Goal: Task Accomplishment & Management: Manage account settings

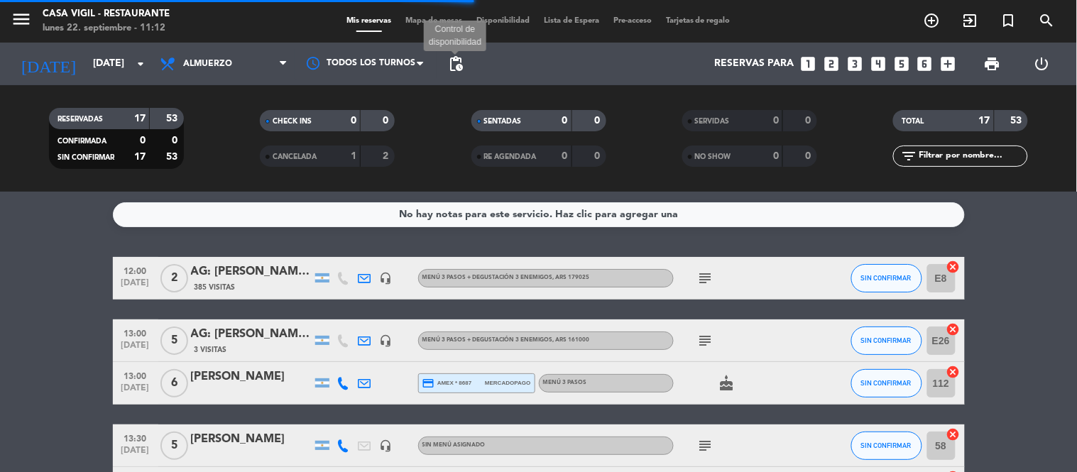
click at [460, 62] on span "pending_actions" at bounding box center [455, 63] width 17 height 17
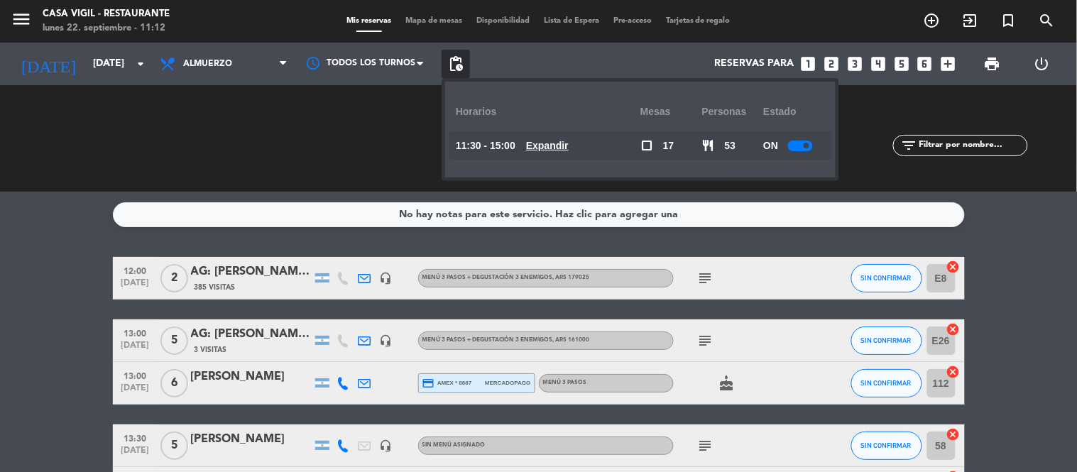
click at [804, 144] on div at bounding box center [800, 146] width 25 height 11
click at [494, 55] on div "Reservas para looks_one looks_two looks_3 looks_4 looks_5 looks_6 add_box" at bounding box center [716, 64] width 493 height 43
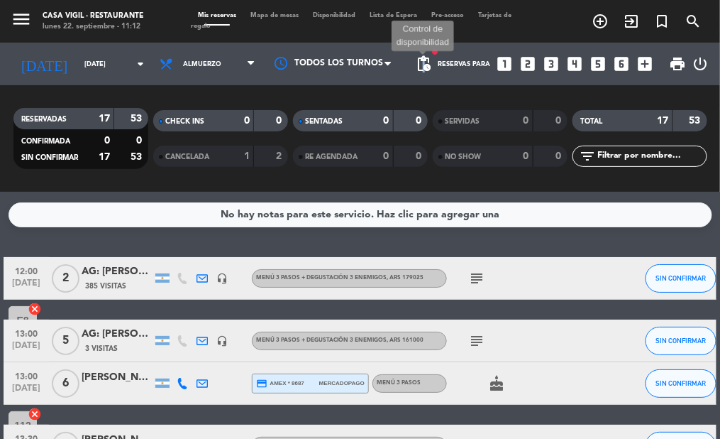
click at [426, 65] on span "pending_actions" at bounding box center [423, 63] width 17 height 17
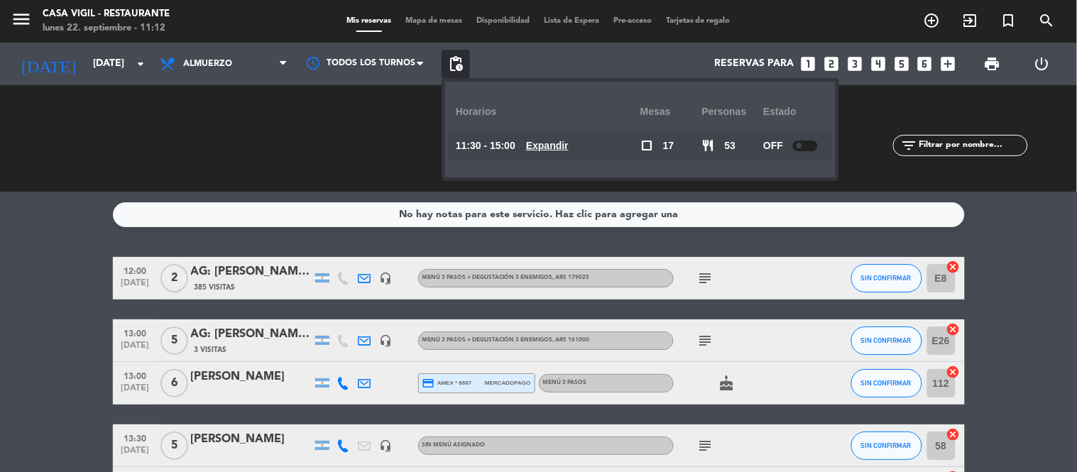
click at [802, 150] on div at bounding box center [805, 146] width 25 height 11
drag, startPoint x: 318, startPoint y: 194, endPoint x: 294, endPoint y: 142, distance: 57.8
click at [317, 192] on div "No hay notas para este servicio. Haz clic para agregar una 12:00 [DATE] 2 AG: […" at bounding box center [538, 332] width 1077 height 280
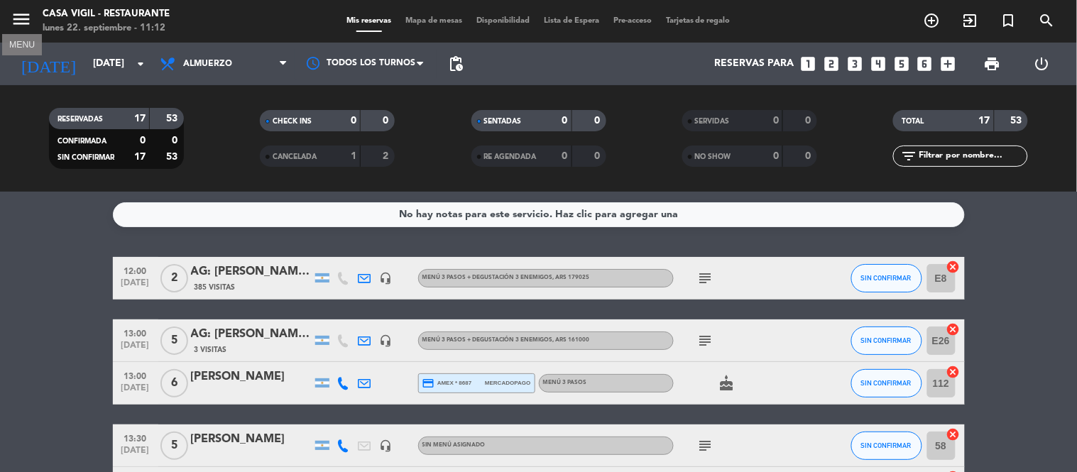
click at [30, 24] on icon "menu" at bounding box center [21, 19] width 21 height 21
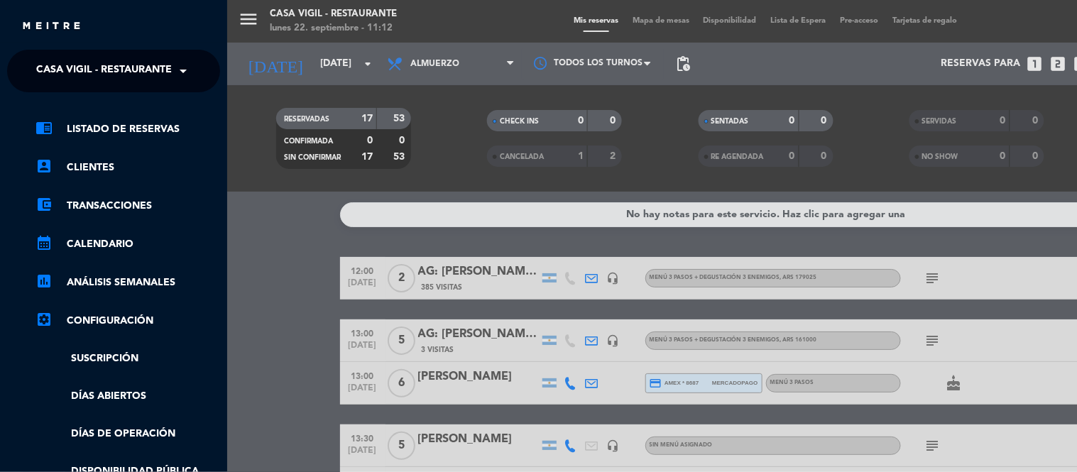
click at [117, 62] on span "Casa Vigil - Restaurante" at bounding box center [104, 71] width 136 height 30
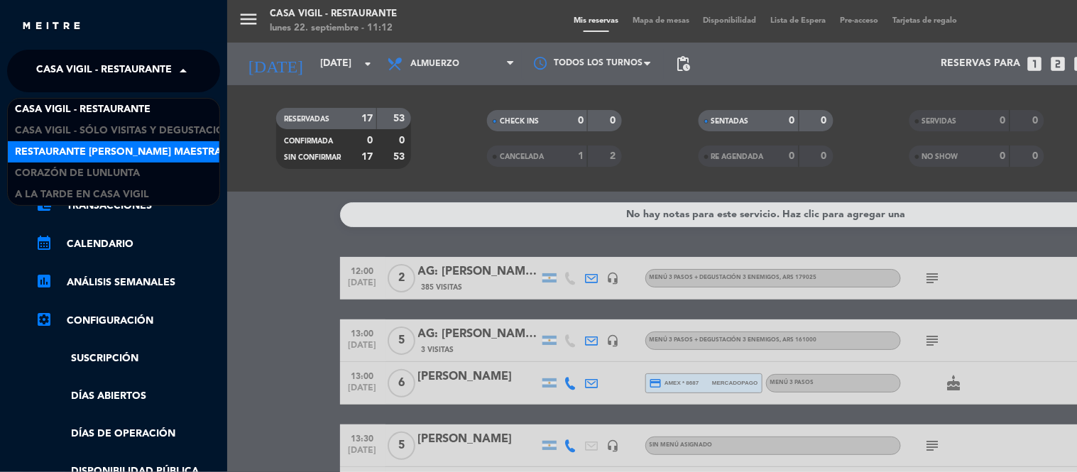
click at [129, 144] on span "Restaurante [PERSON_NAME] Maestra" at bounding box center [118, 152] width 207 height 16
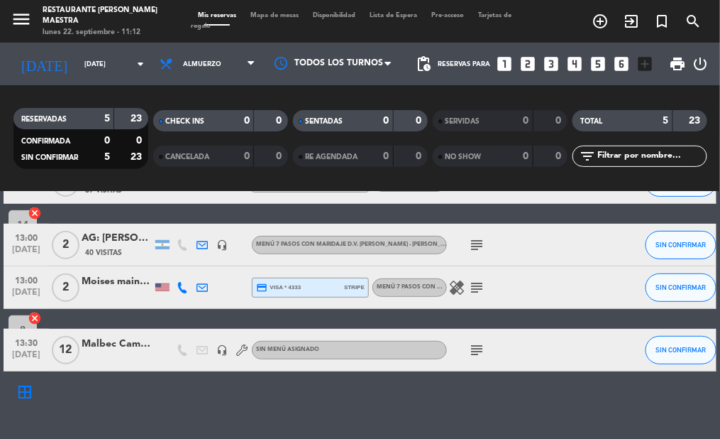
scroll to position [141, 0]
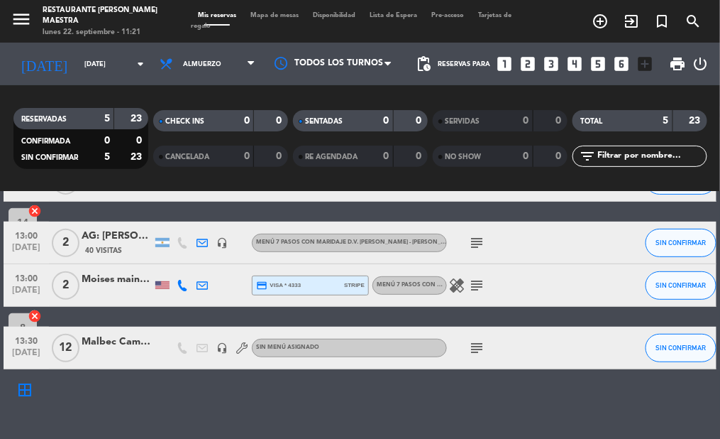
click at [327, 394] on div "No hay notas para este servicio. Haz clic para agregar una 12:30 [DATE] 4 [PERS…" at bounding box center [360, 315] width 720 height 247
click at [527, 380] on div "No hay notas para este servicio. Haz clic para agregar una 12:30 [DATE] 4 [PERS…" at bounding box center [360, 315] width 720 height 247
click at [18, 13] on icon "menu" at bounding box center [21, 19] width 21 height 21
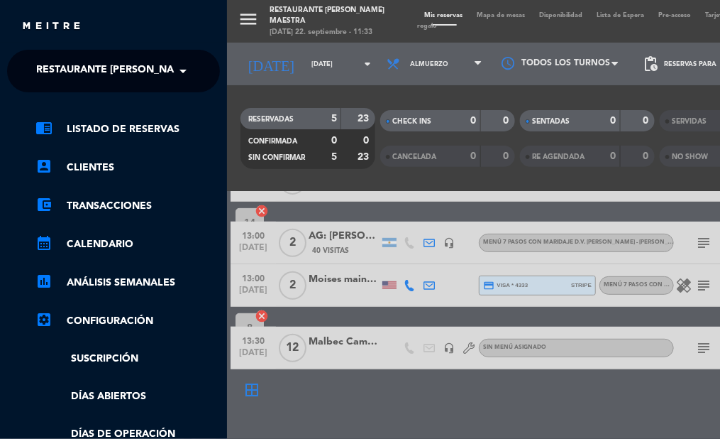
click at [104, 72] on span "Restaurante [PERSON_NAME] Maestra" at bounding box center [139, 71] width 207 height 30
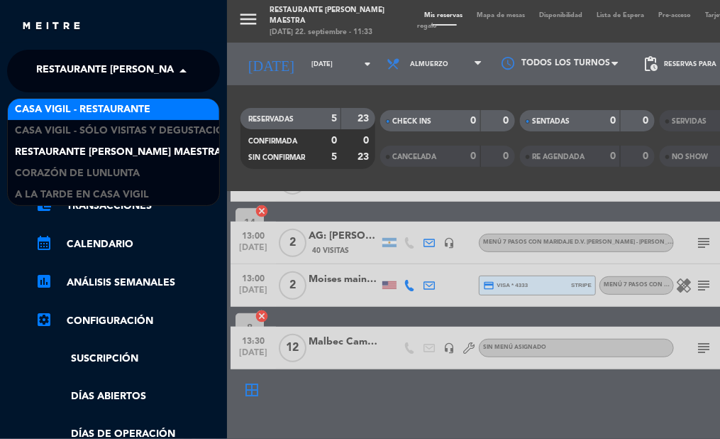
click at [110, 102] on span "Casa Vigil - Restaurante" at bounding box center [83, 109] width 136 height 16
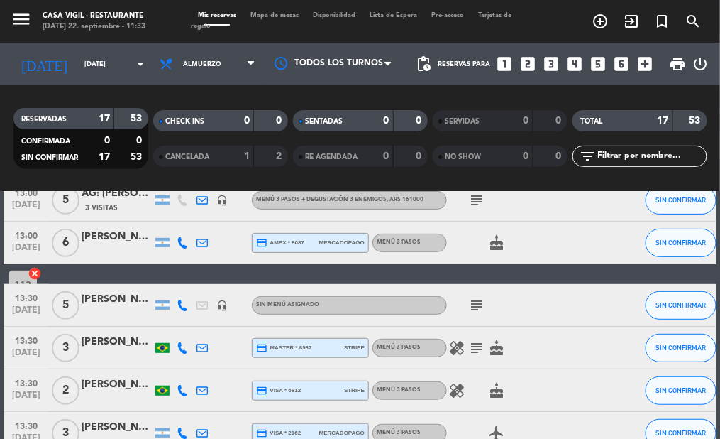
drag, startPoint x: 80, startPoint y: 33, endPoint x: 57, endPoint y: 26, distance: 24.0
click at [76, 31] on div "menu Casa [PERSON_NAME] - Restaurante [DATE] 22. septiembre - 11:33" at bounding box center [90, 21] width 180 height 33
click at [18, 19] on icon "menu" at bounding box center [21, 19] width 21 height 21
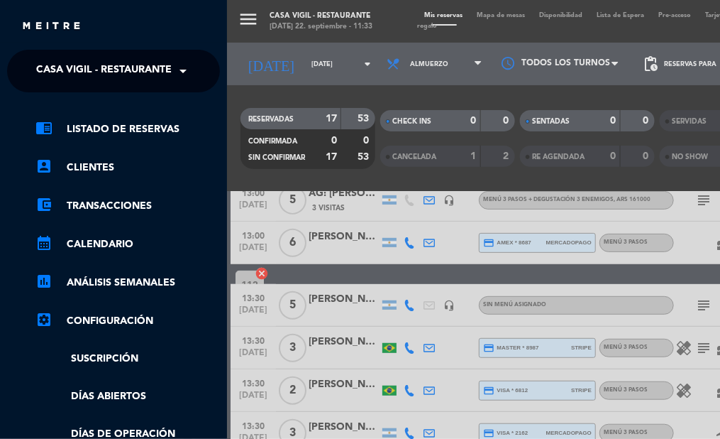
drag, startPoint x: 111, startPoint y: 44, endPoint x: 111, endPoint y: 57, distance: 13.5
click at [111, 50] on div "close × Casa [PERSON_NAME] - Restaurante × chrome_reader_mode Listado de Reserv…" at bounding box center [113, 219] width 227 height 439
click at [111, 57] on span "Casa Vigil - Restaurante" at bounding box center [104, 71] width 136 height 30
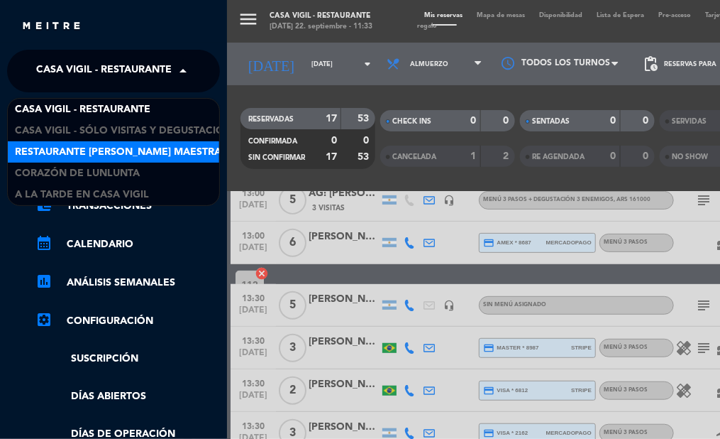
click at [160, 146] on span "Restaurante [PERSON_NAME] Maestra" at bounding box center [118, 152] width 207 height 16
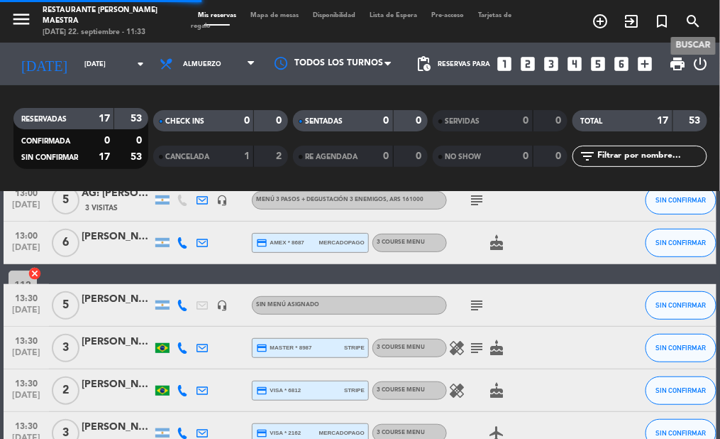
click at [688, 22] on icon "search" at bounding box center [694, 21] width 17 height 17
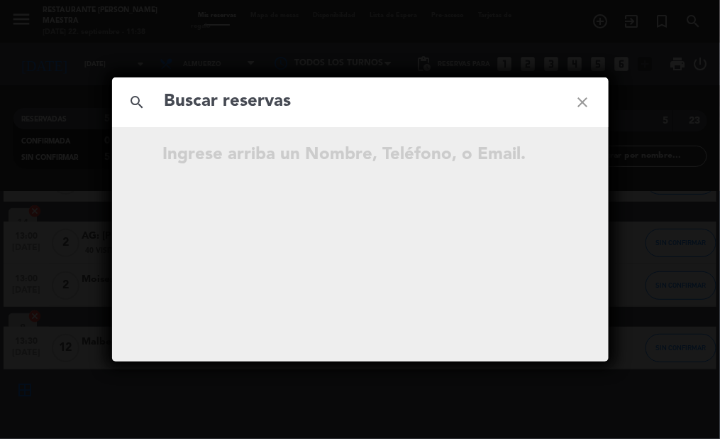
click at [435, 114] on input "text" at bounding box center [360, 101] width 395 height 29
click at [435, 112] on input "text" at bounding box center [360, 101] width 395 height 29
paste input "[PERSON_NAME]"
type input "[PERSON_NAME]"
click at [586, 99] on icon "close" at bounding box center [583, 102] width 51 height 51
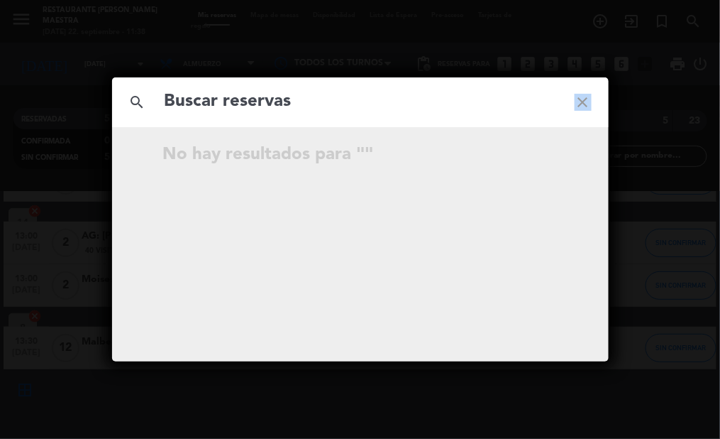
click at [586, 99] on icon "close" at bounding box center [583, 102] width 51 height 51
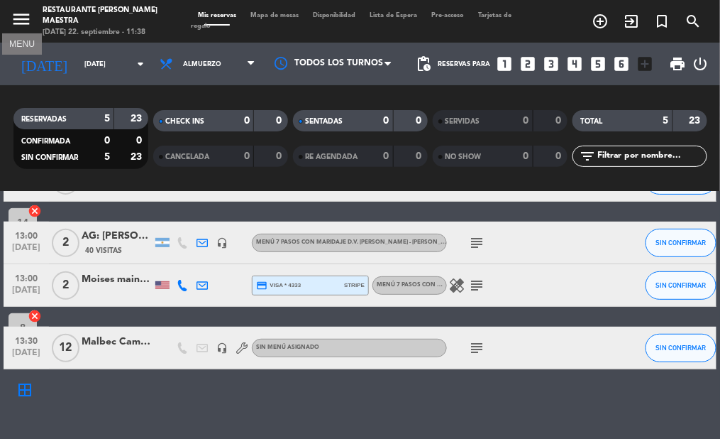
click at [23, 17] on icon "menu" at bounding box center [21, 19] width 21 height 21
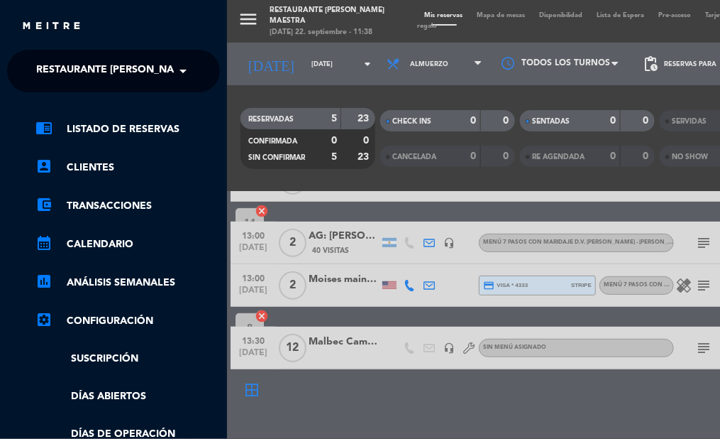
click at [94, 80] on span "Restaurante [PERSON_NAME] Maestra" at bounding box center [139, 71] width 207 height 30
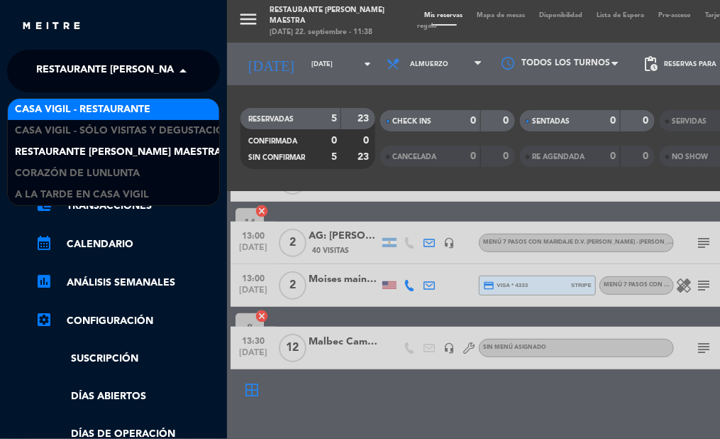
drag, startPoint x: 115, startPoint y: 111, endPoint x: 109, endPoint y: 140, distance: 29.6
click at [112, 108] on span "Casa Vigil - Restaurante" at bounding box center [83, 109] width 136 height 16
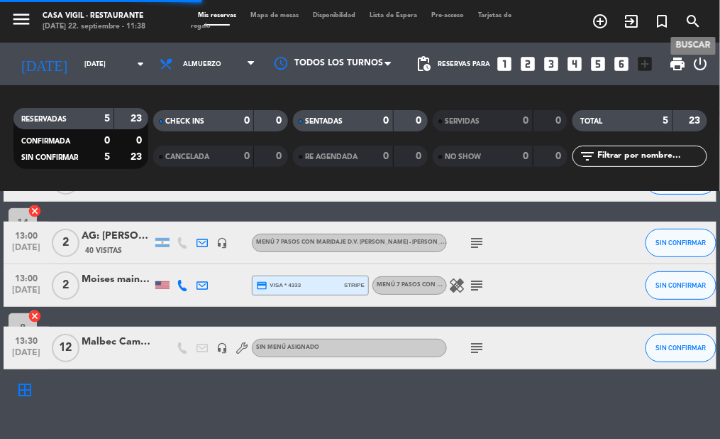
click at [696, 24] on icon "search" at bounding box center [694, 21] width 17 height 17
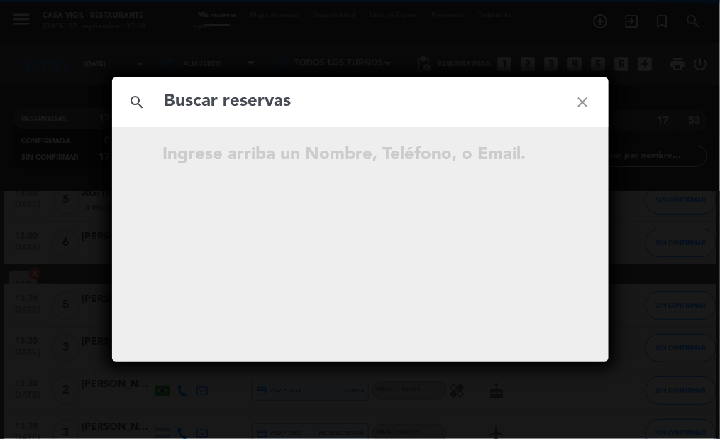
click at [336, 101] on input "text" at bounding box center [360, 101] width 395 height 29
type input "[PERSON_NAME]"
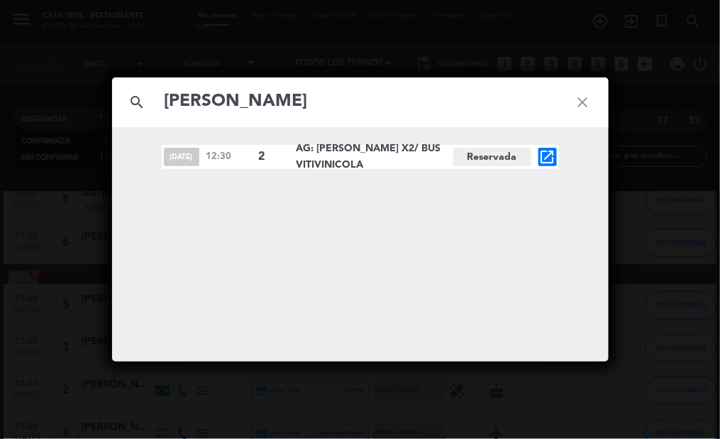
click at [547, 156] on icon "open_in_new" at bounding box center [547, 156] width 17 height 17
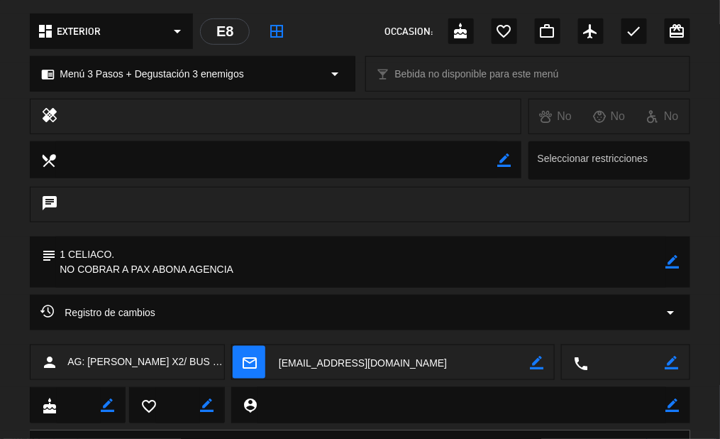
scroll to position [158, 0]
click at [671, 315] on icon "arrow_drop_down" at bounding box center [671, 311] width 17 height 17
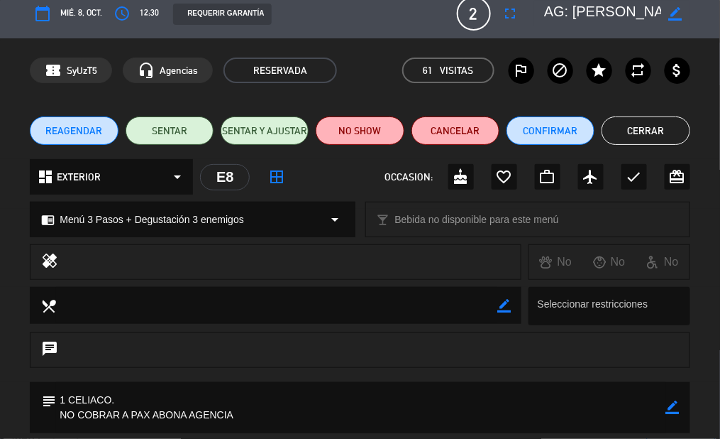
scroll to position [0, 0]
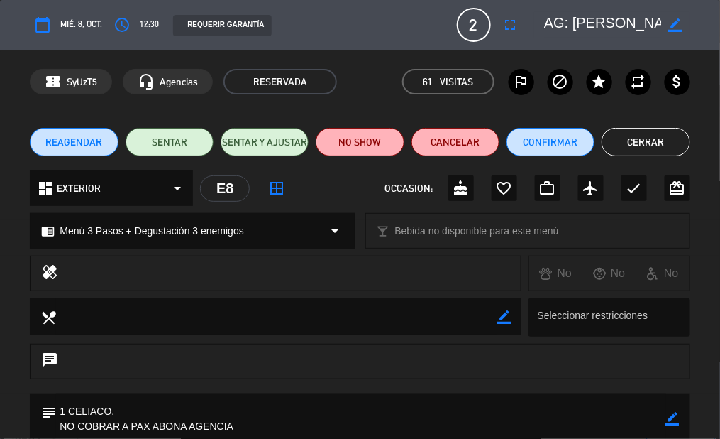
click at [625, 142] on button "Cerrar" at bounding box center [646, 142] width 88 height 28
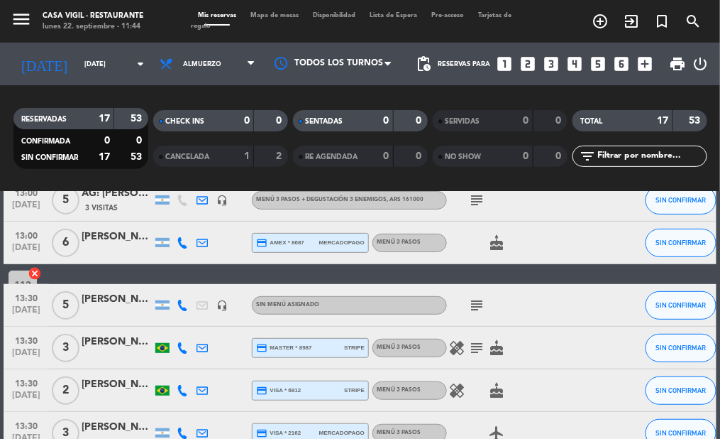
click at [500, 176] on div "SERVIDAS 0 0 NO SHOW 0 0" at bounding box center [500, 138] width 140 height 78
click at [11, 18] on icon "menu" at bounding box center [21, 19] width 21 height 21
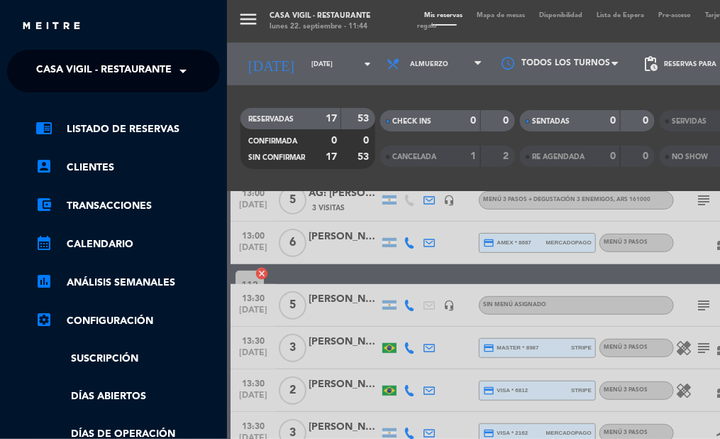
click at [114, 60] on span "Casa Vigil - Restaurante" at bounding box center [104, 71] width 136 height 30
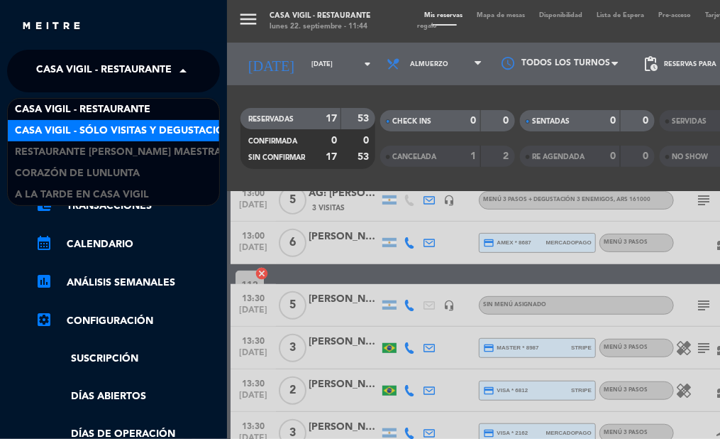
click at [87, 128] on span "Casa Vigil - SÓLO Visitas y Degustaciones" at bounding box center [129, 131] width 229 height 16
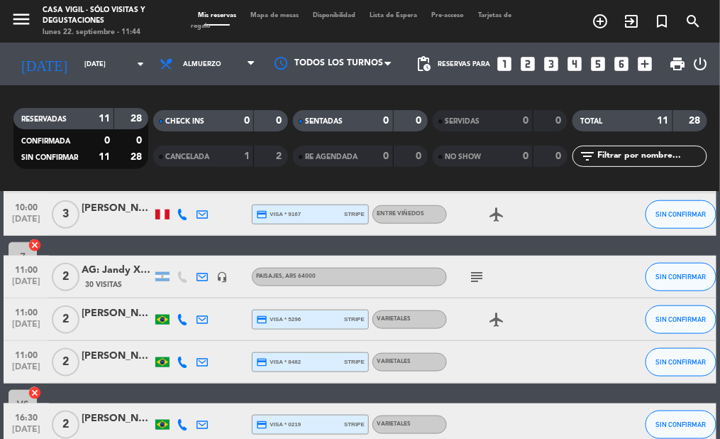
scroll to position [394, 0]
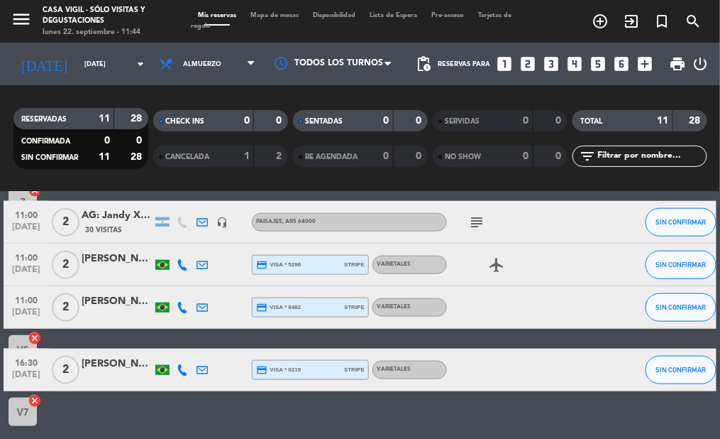
click at [114, 214] on div "AG: Jandy X2/ VINTURA" at bounding box center [117, 215] width 71 height 16
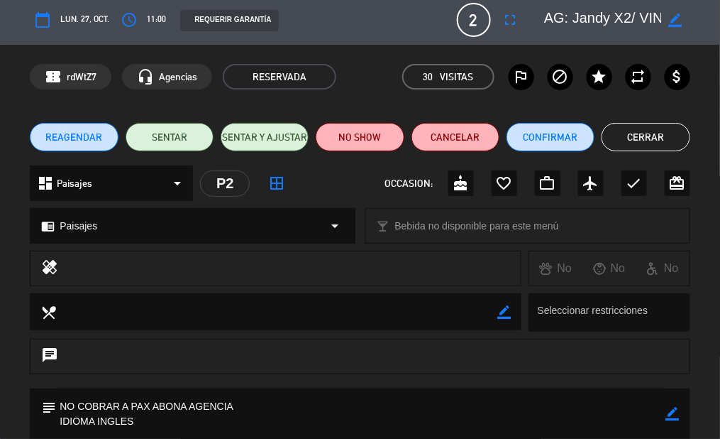
scroll to position [0, 0]
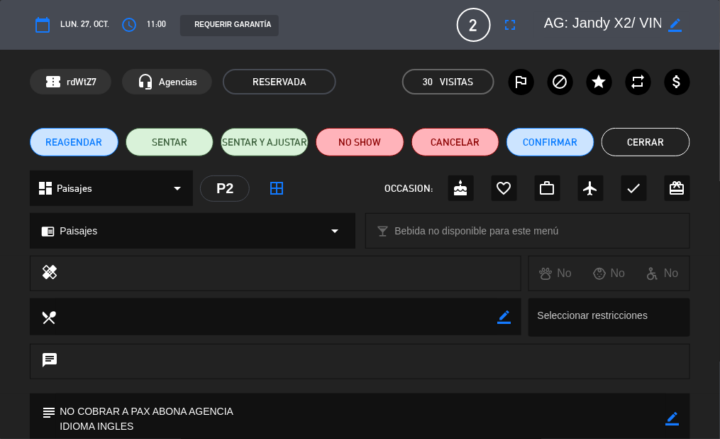
drag, startPoint x: 625, startPoint y: 141, endPoint x: 649, endPoint y: 165, distance: 34.6
click at [625, 140] on button "Cerrar" at bounding box center [646, 142] width 88 height 28
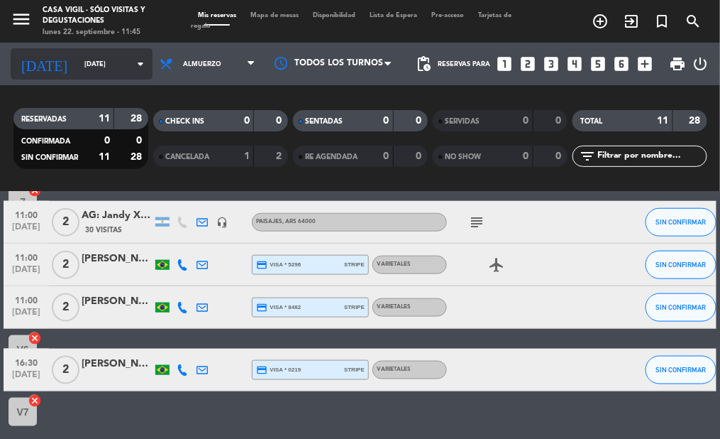
click at [89, 60] on input "[DATE]" at bounding box center [123, 64] width 92 height 22
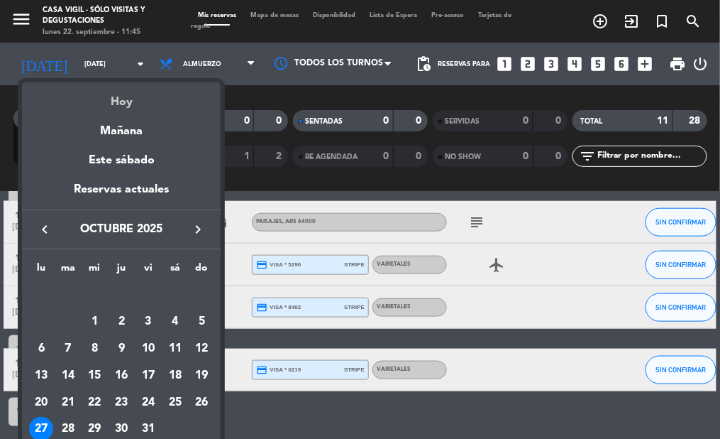
click at [114, 96] on div "Hoy" at bounding box center [121, 96] width 199 height 29
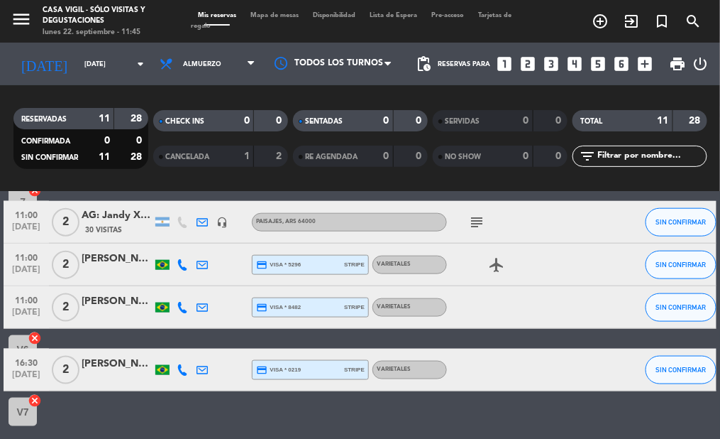
type input "[DATE]"
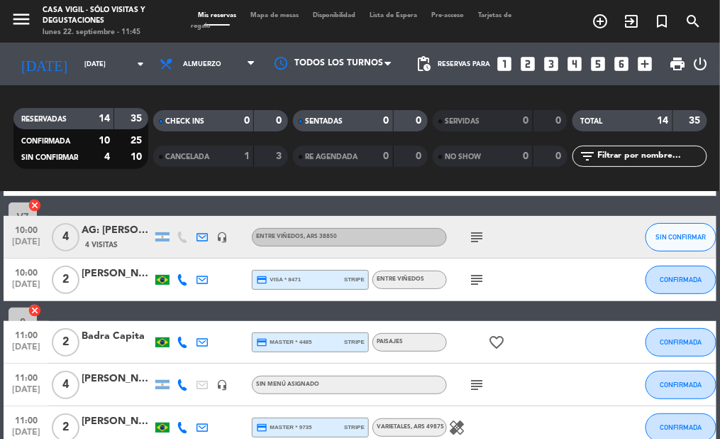
scroll to position [79, 0]
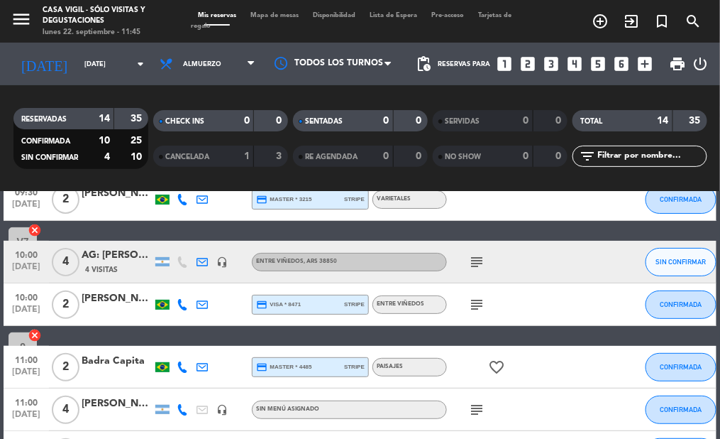
click at [128, 259] on div "AG: [PERSON_NAME] x4 / WINE PERFECT" at bounding box center [117, 255] width 71 height 16
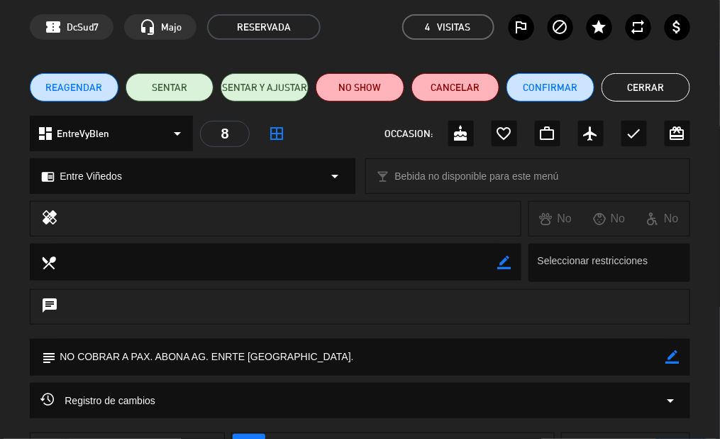
scroll to position [54, 0]
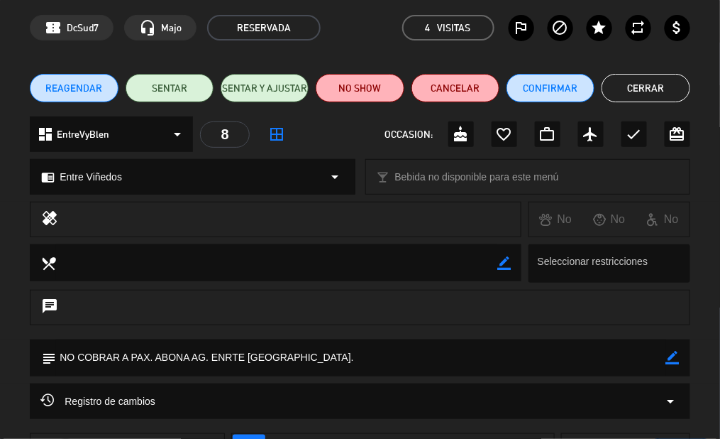
click at [610, 92] on button "Cerrar" at bounding box center [646, 88] width 88 height 28
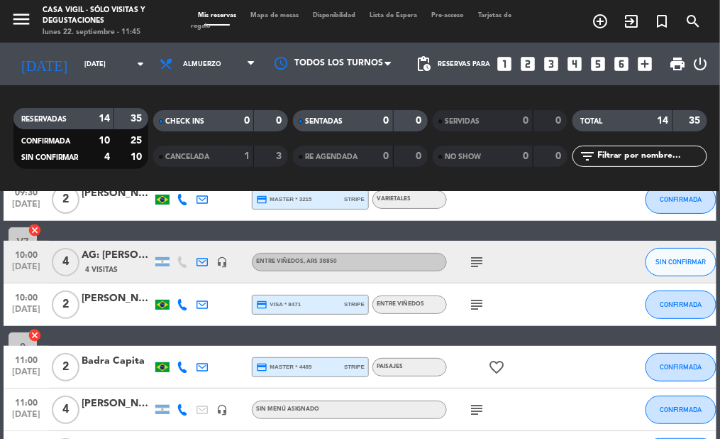
click at [101, 302] on div "[PERSON_NAME]" at bounding box center [117, 298] width 71 height 16
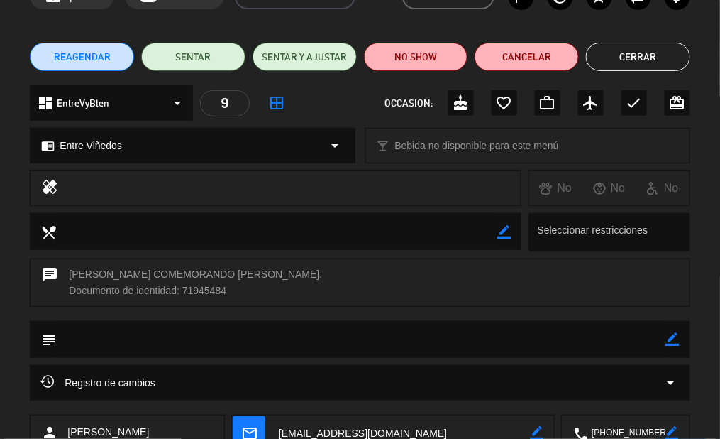
scroll to position [0, 0]
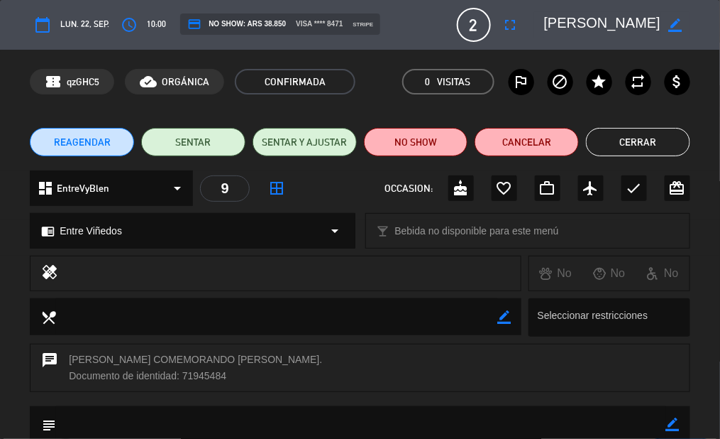
click at [613, 138] on button "Cerrar" at bounding box center [638, 142] width 104 height 28
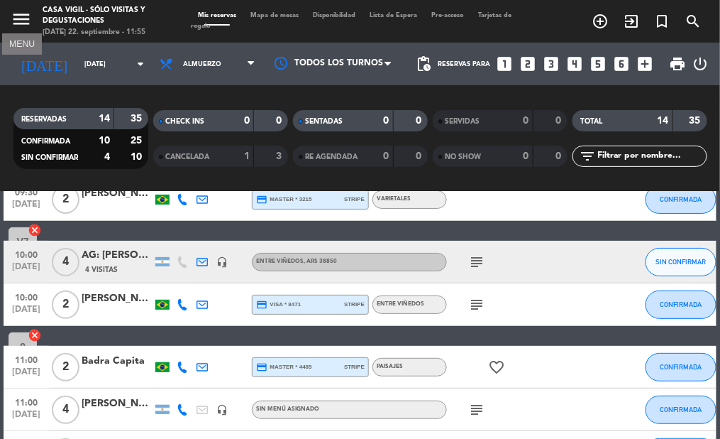
click at [21, 14] on icon "menu" at bounding box center [21, 19] width 21 height 21
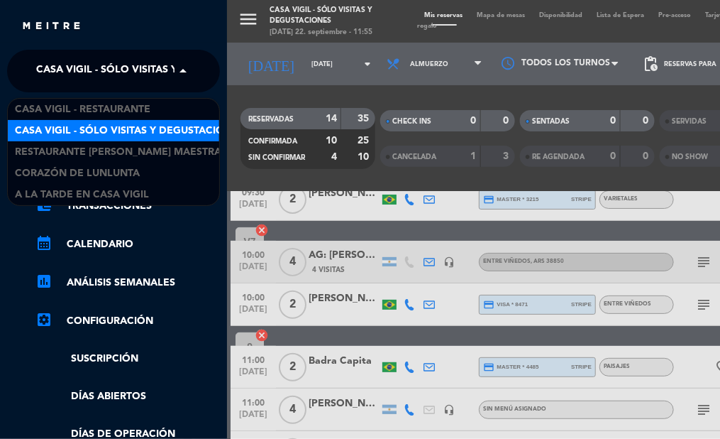
click at [74, 59] on span "Casa Vigil - SÓLO Visitas y Degustaciones" at bounding box center [150, 71] width 229 height 30
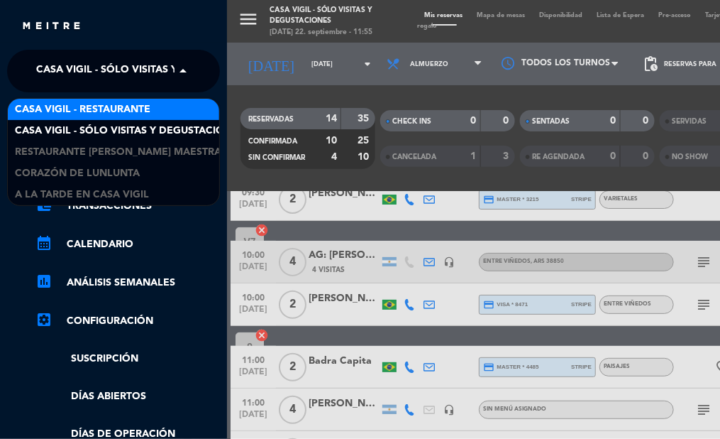
click at [75, 108] on span "Casa Vigil - Restaurante" at bounding box center [83, 109] width 136 height 16
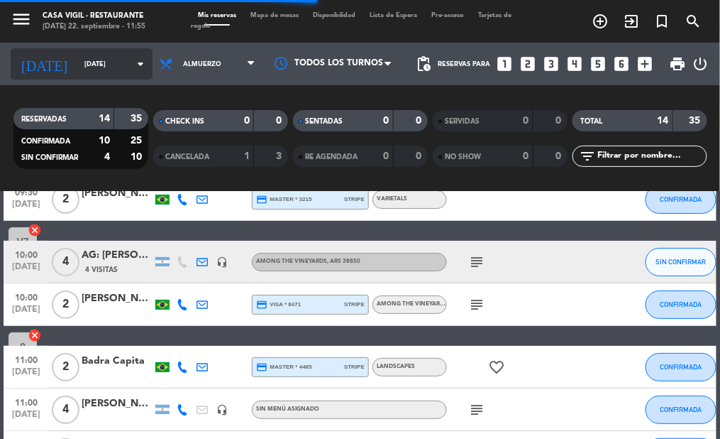
click at [133, 68] on icon "arrow_drop_down" at bounding box center [140, 63] width 17 height 17
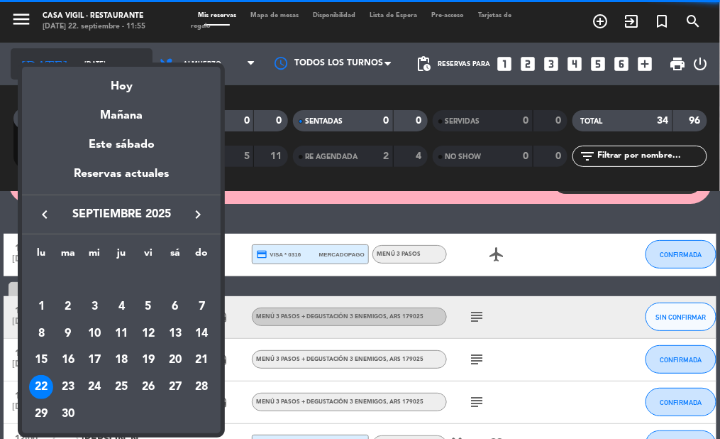
scroll to position [133, 0]
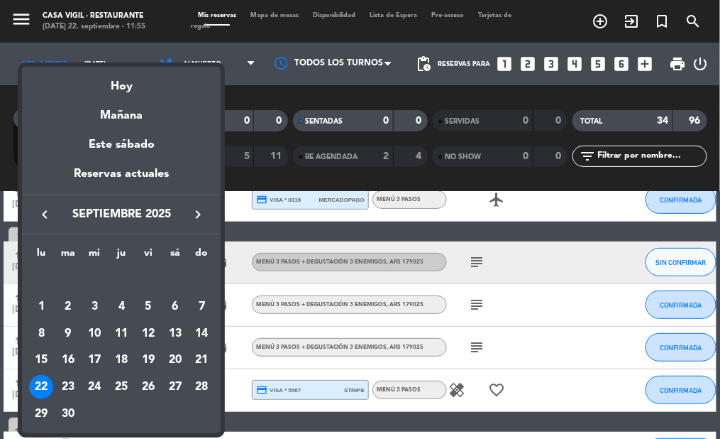
click at [131, 89] on div "Hoy" at bounding box center [121, 81] width 199 height 29
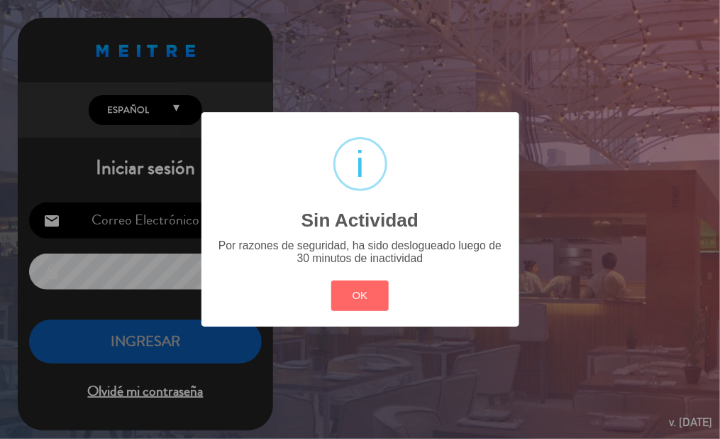
type input "[EMAIL_ADDRESS][DOMAIN_NAME]"
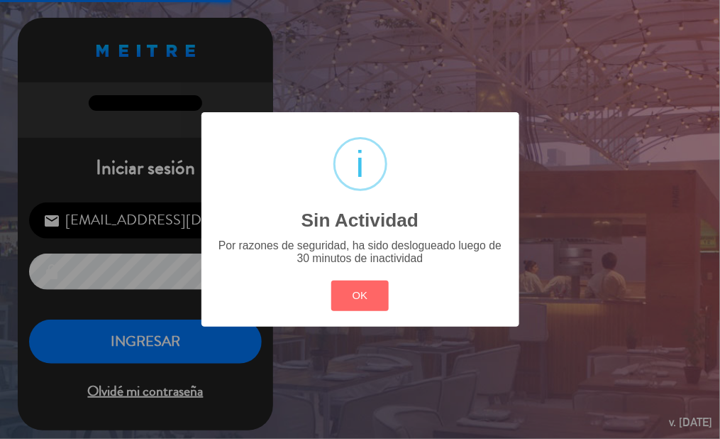
click at [497, 169] on div "? ! i Sin Actividad ×" at bounding box center [360, 181] width 293 height 115
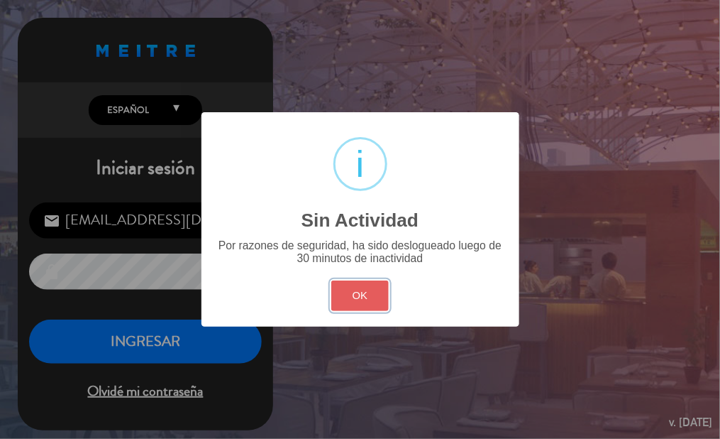
click at [349, 293] on button "OK" at bounding box center [359, 295] width 57 height 31
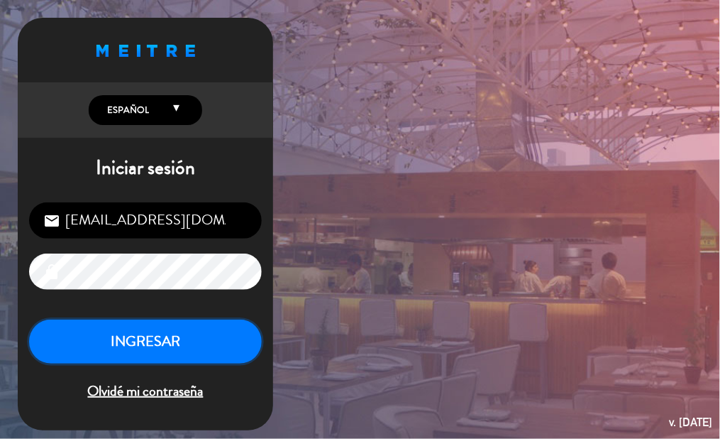
click at [132, 351] on button "INGRESAR" at bounding box center [145, 341] width 233 height 45
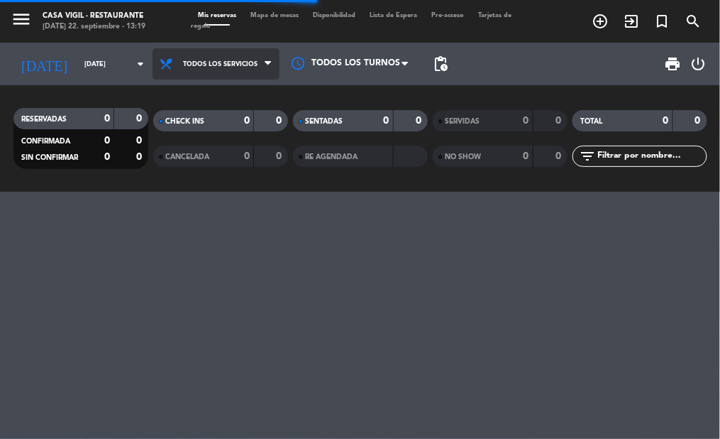
click at [183, 62] on span "Todos los servicios" at bounding box center [220, 64] width 75 height 8
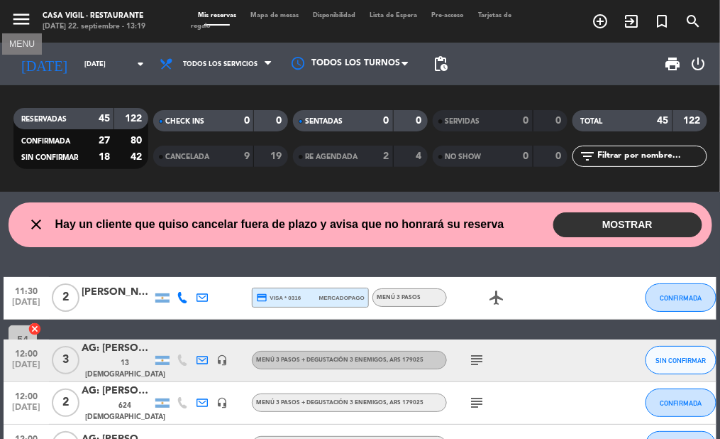
click at [22, 27] on icon "menu" at bounding box center [21, 19] width 21 height 21
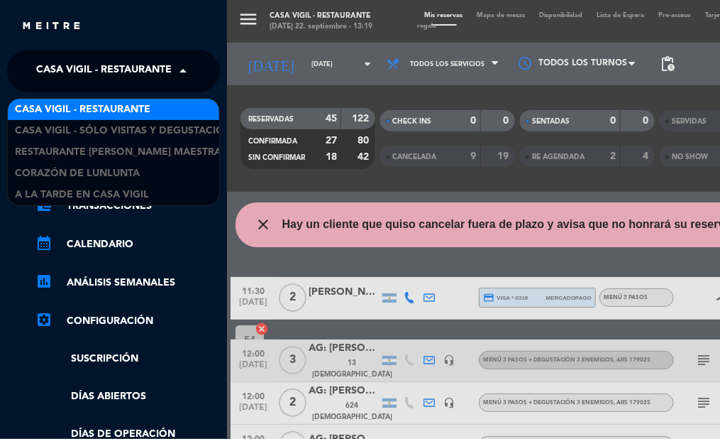
click at [82, 67] on span "Casa Vigil - Restaurante" at bounding box center [104, 71] width 136 height 30
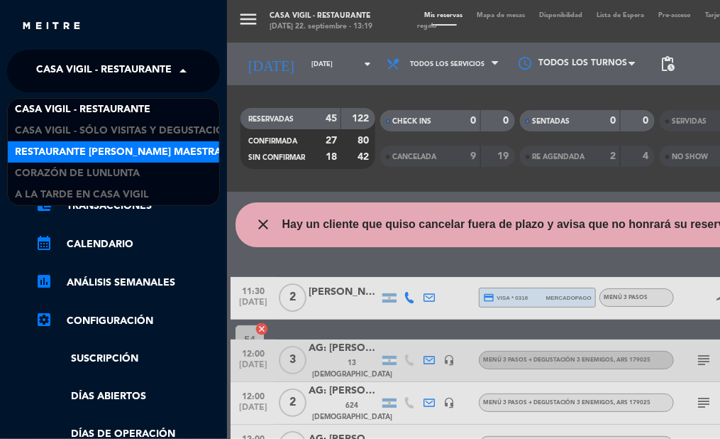
click at [109, 154] on span "Restaurante [PERSON_NAME] Maestra" at bounding box center [118, 152] width 207 height 16
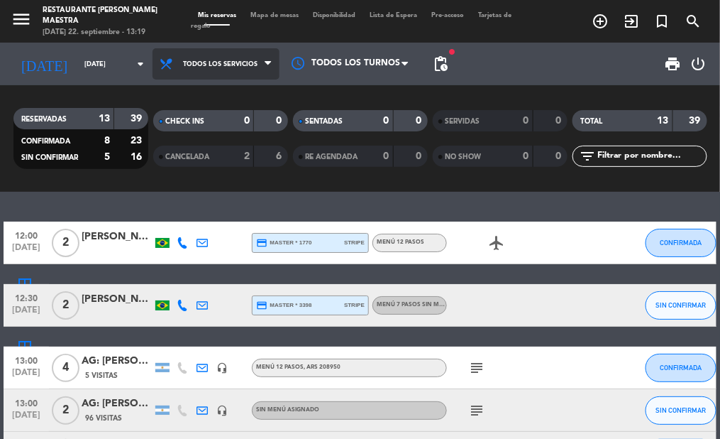
click at [210, 66] on span "Todos los servicios" at bounding box center [220, 64] width 75 height 8
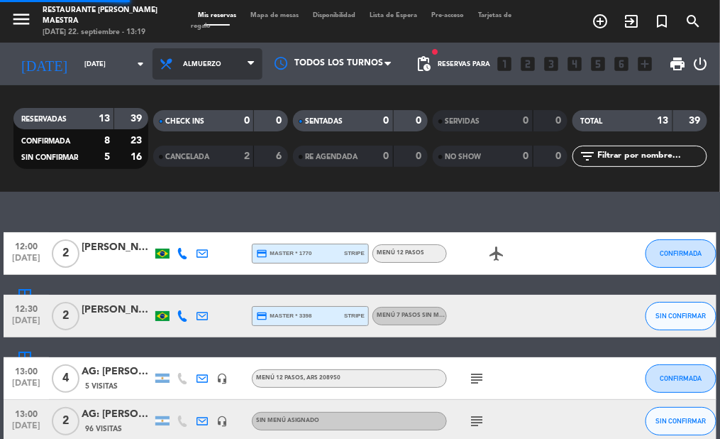
click at [206, 130] on div "menu Restaurante [PERSON_NAME] Maestra [DATE] 22. septiembre - 13:19 Mis reserv…" at bounding box center [360, 96] width 720 height 192
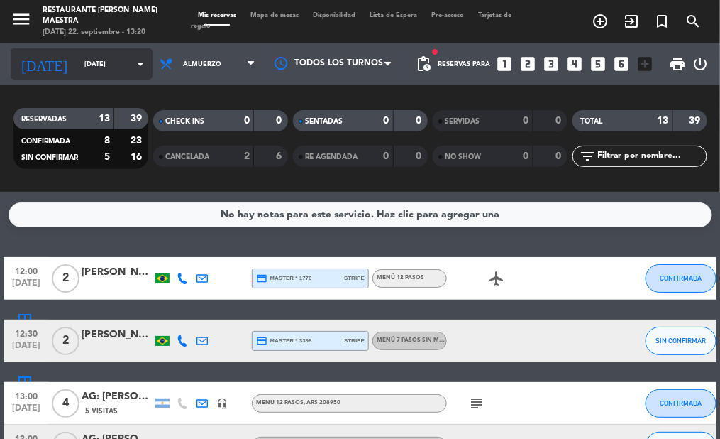
click at [108, 72] on input "[DATE]" at bounding box center [123, 64] width 92 height 22
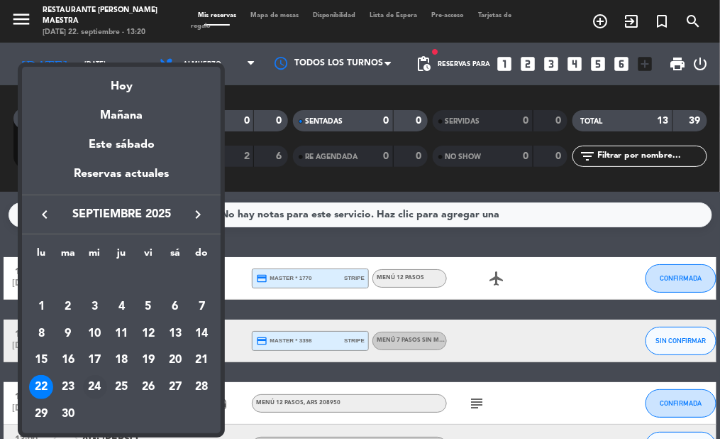
click at [94, 387] on div "24" at bounding box center [95, 387] width 24 height 24
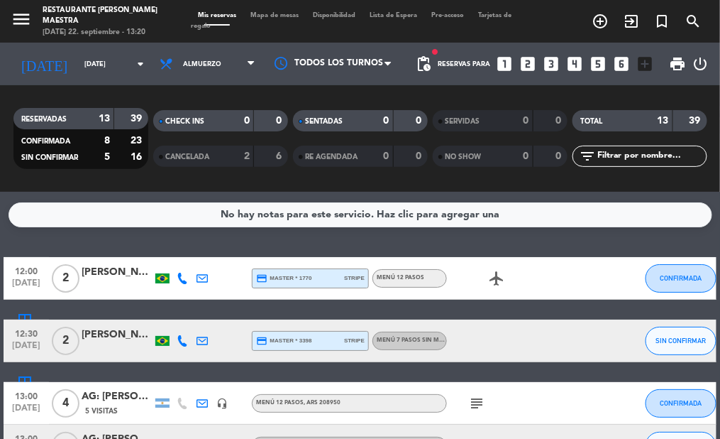
type input "[DATE]"
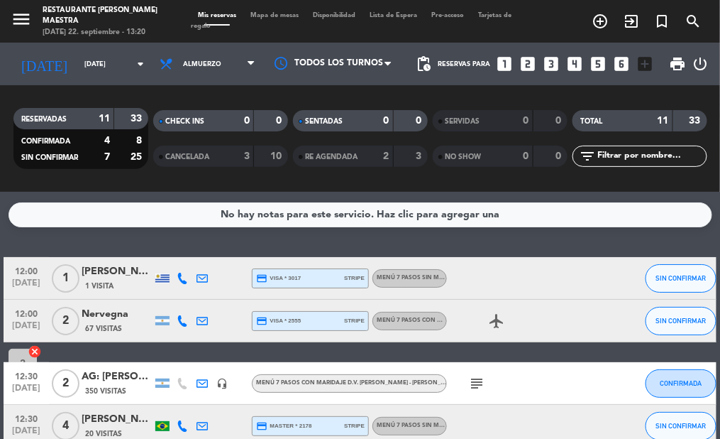
click at [527, 66] on icon "looks_two" at bounding box center [528, 64] width 18 height 18
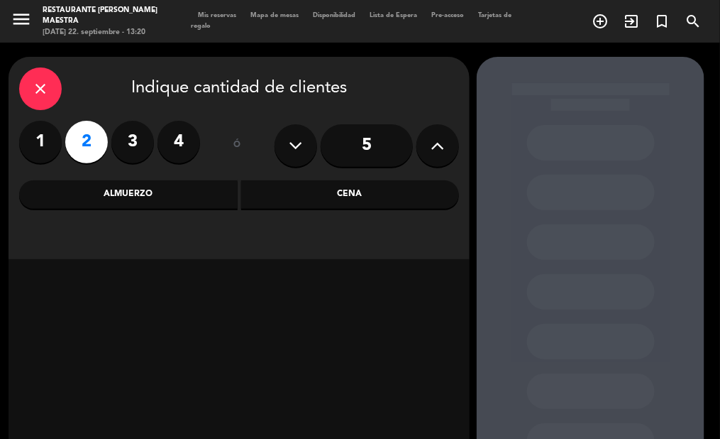
click at [182, 199] on div "Almuerzo" at bounding box center [128, 194] width 219 height 28
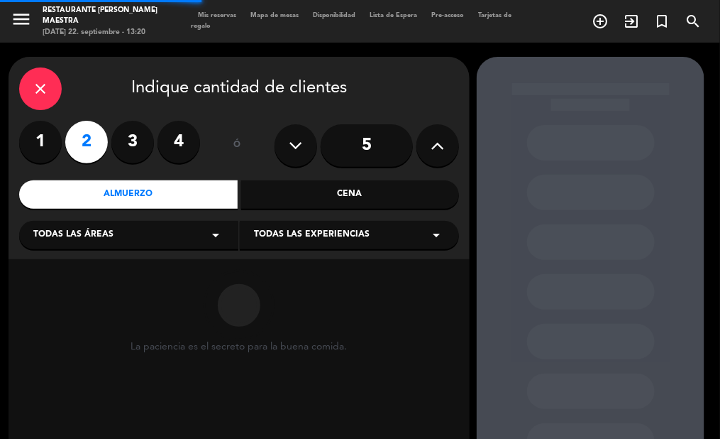
click at [314, 230] on span "Todas las experiencias" at bounding box center [312, 235] width 116 height 14
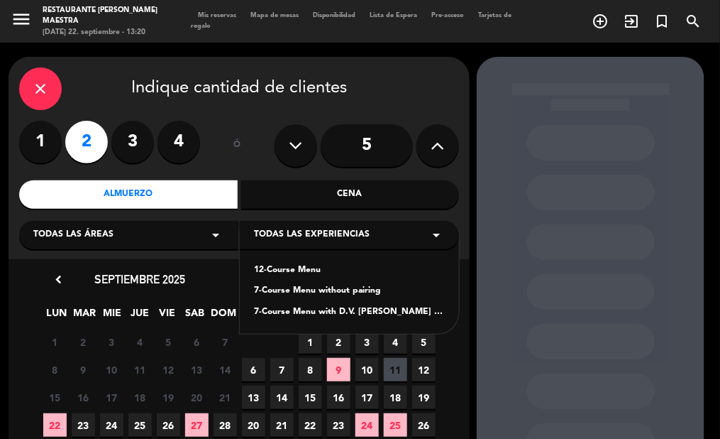
click at [263, 197] on div "Cena" at bounding box center [350, 194] width 219 height 28
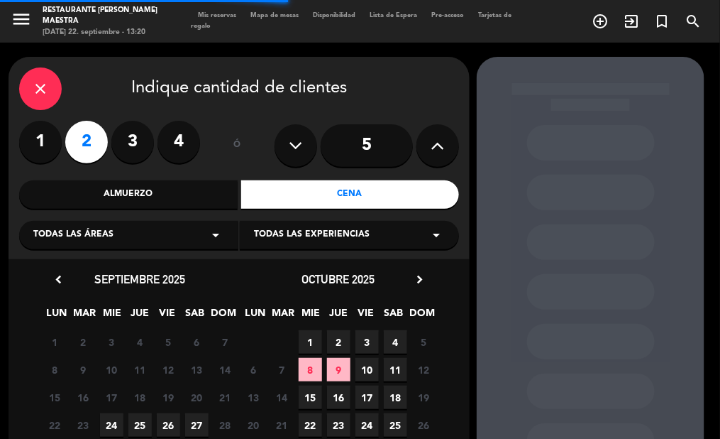
click at [324, 235] on span "Todas las experiencias" at bounding box center [312, 235] width 116 height 14
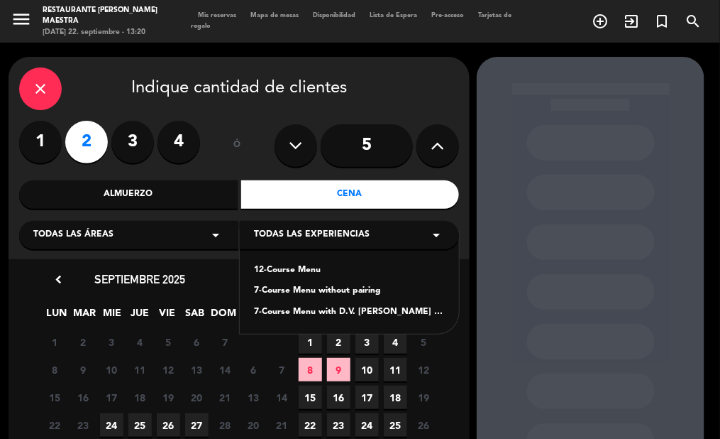
click at [317, 270] on div "12-Course Menu" at bounding box center [349, 270] width 191 height 14
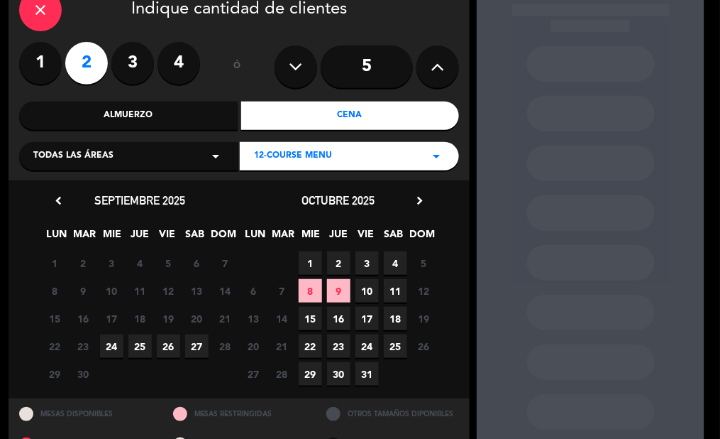
click at [116, 348] on span "24" at bounding box center [111, 345] width 23 height 23
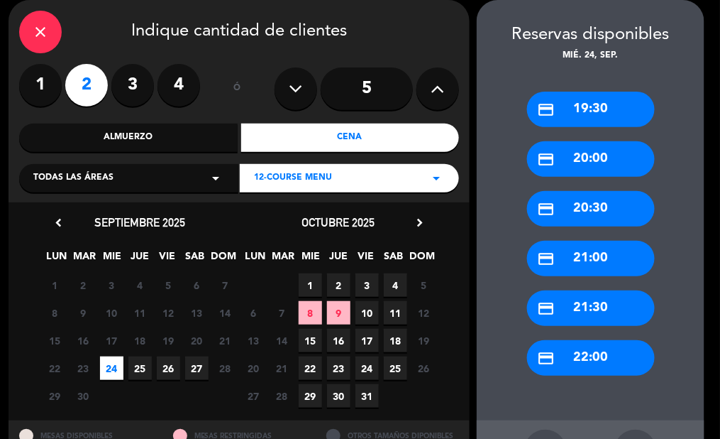
drag, startPoint x: 591, startPoint y: 153, endPoint x: 547, endPoint y: 148, distance: 43.6
click at [588, 153] on div "credit_card 20:00" at bounding box center [591, 158] width 128 height 35
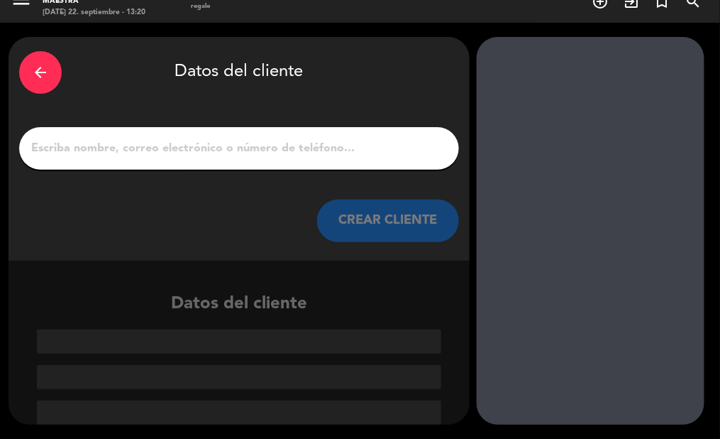
scroll to position [19, 0]
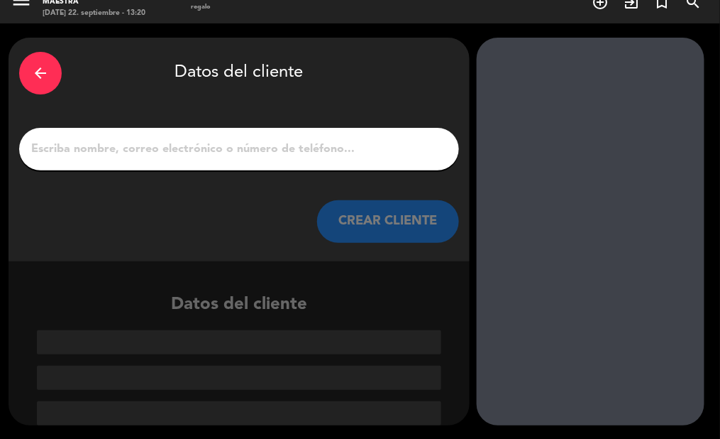
click at [372, 153] on input "1" at bounding box center [239, 149] width 419 height 20
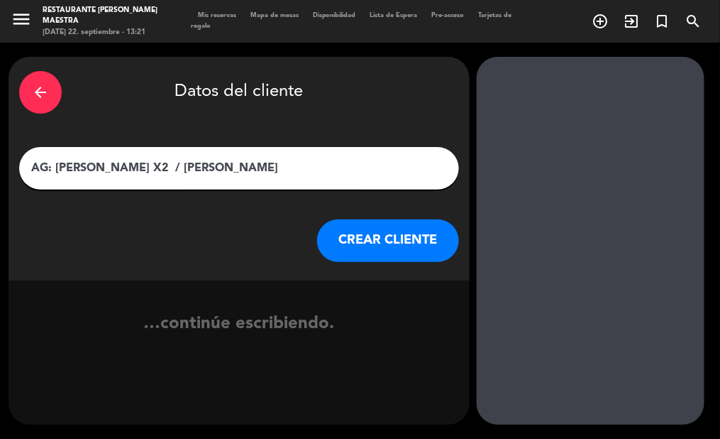
type input "AG: [PERSON_NAME] X2 / [PERSON_NAME]"
click at [382, 236] on button "CREAR CLIENTE" at bounding box center [388, 240] width 142 height 43
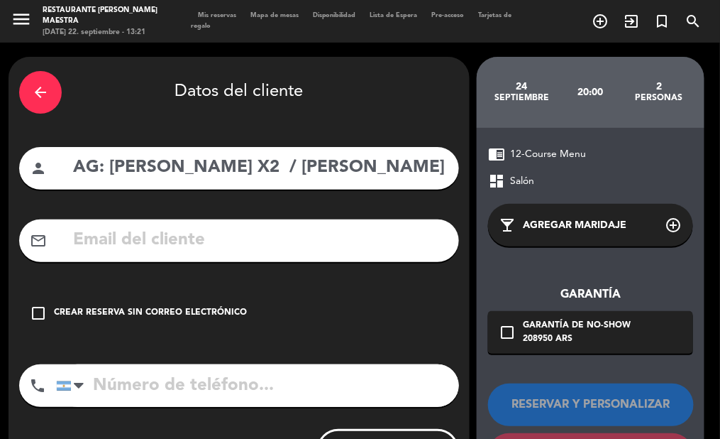
click at [126, 312] on div "Crear reserva sin correo electrónico" at bounding box center [150, 313] width 193 height 14
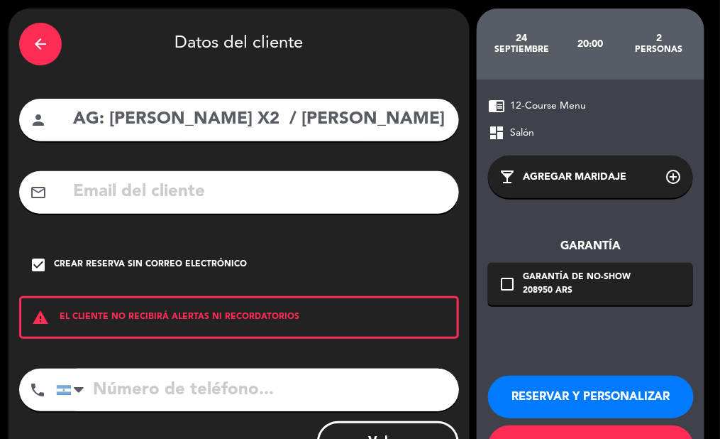
scroll to position [108, 0]
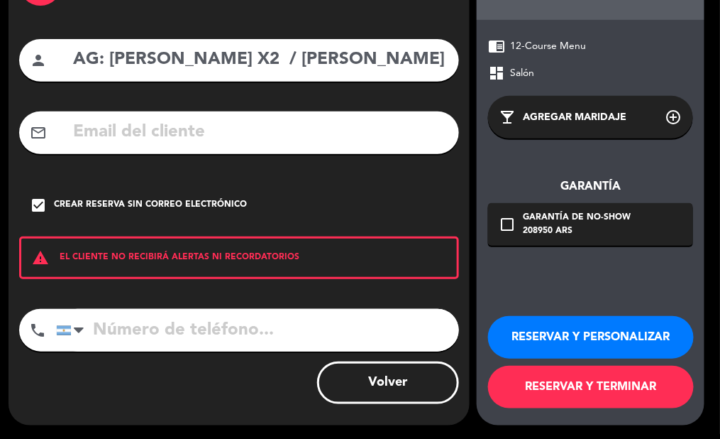
click at [555, 330] on button "RESERVAR Y PERSONALIZAR" at bounding box center [591, 337] width 206 height 43
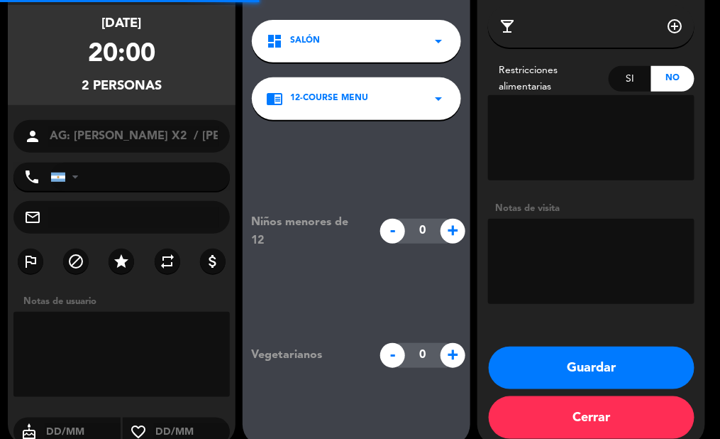
scroll to position [57, 0]
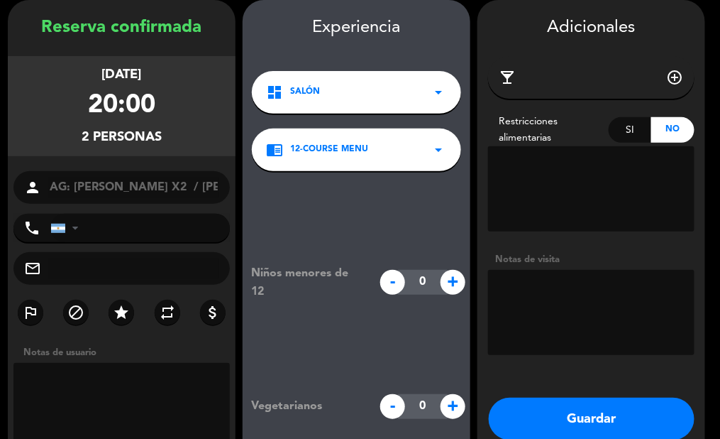
click at [517, 286] on textarea at bounding box center [591, 312] width 207 height 85
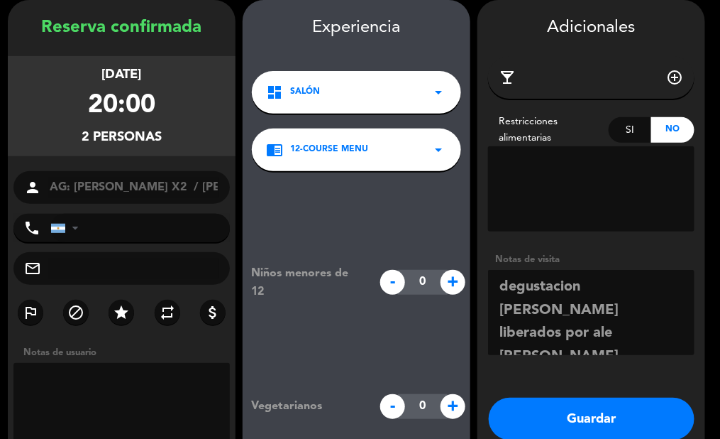
type textarea "degustacion [PERSON_NAME] liberados por ale [PERSON_NAME] influencer de peru"
click at [534, 417] on button "Guardar" at bounding box center [592, 418] width 206 height 43
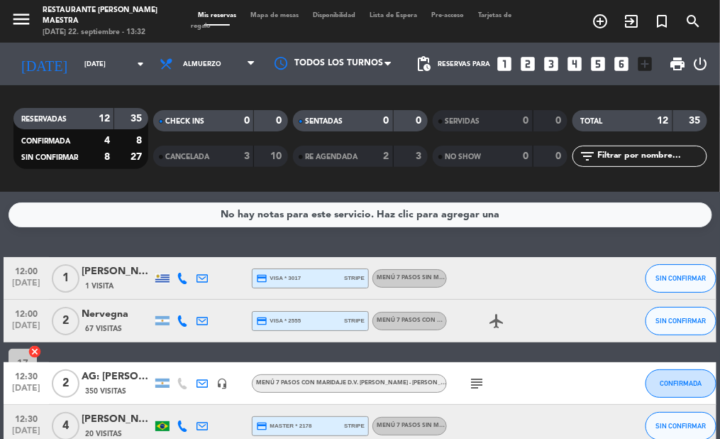
drag, startPoint x: 461, startPoint y: 246, endPoint x: 434, endPoint y: 248, distance: 27.1
click at [462, 245] on div "No hay notas para este servicio. Haz clic para agregar una 12:00 [DATE] 1 [PERS…" at bounding box center [360, 315] width 720 height 247
click at [554, 233] on div "No hay notas para este servicio. Haz clic para agregar una 12:00 [DATE] 1 [PERS…" at bounding box center [360, 315] width 720 height 247
click at [19, 23] on icon "menu" at bounding box center [21, 19] width 21 height 21
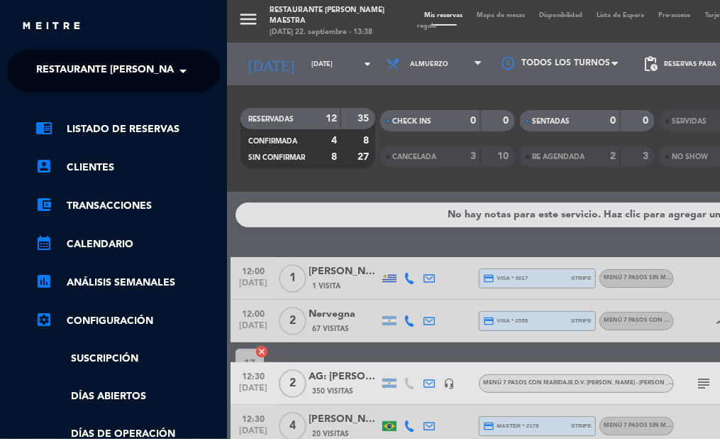
click at [356, 245] on div "menu Restaurante [PERSON_NAME] Maestra [DATE] 22. septiembre - 13:38 Mis reserv…" at bounding box center [587, 219] width 720 height 439
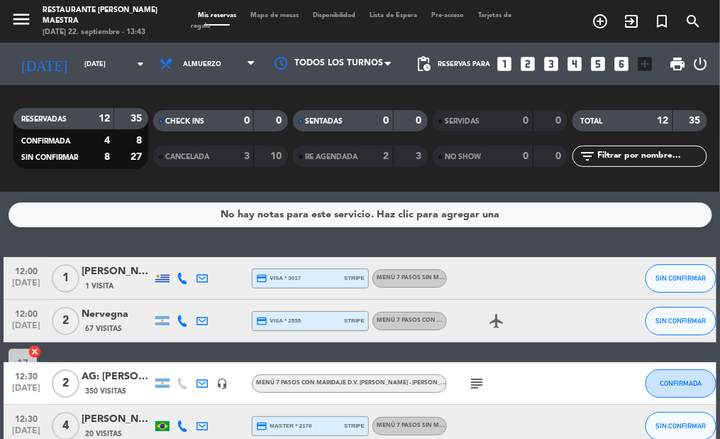
drag, startPoint x: 493, startPoint y: 238, endPoint x: 486, endPoint y: 232, distance: 9.0
click at [490, 235] on div "No hay notas para este servicio. Haz clic para agregar una 12:00 [DATE] 1 [PERS…" at bounding box center [360, 315] width 720 height 247
drag, startPoint x: 10, startPoint y: 9, endPoint x: 45, endPoint y: 28, distance: 39.7
click at [11, 10] on icon "menu" at bounding box center [21, 19] width 21 height 21
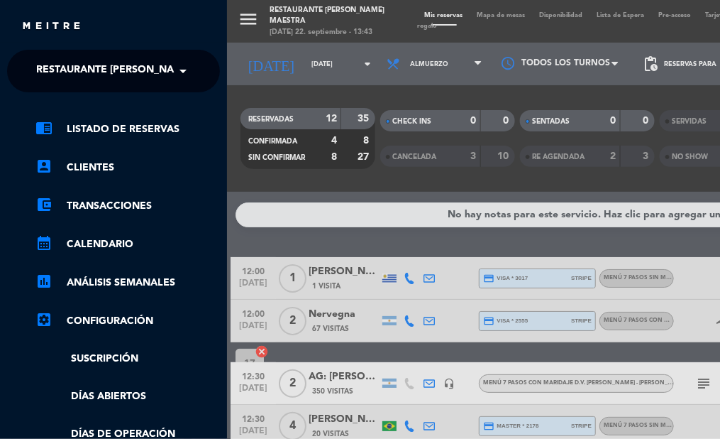
click at [91, 70] on span "Restaurante [PERSON_NAME] Maestra" at bounding box center [139, 71] width 207 height 30
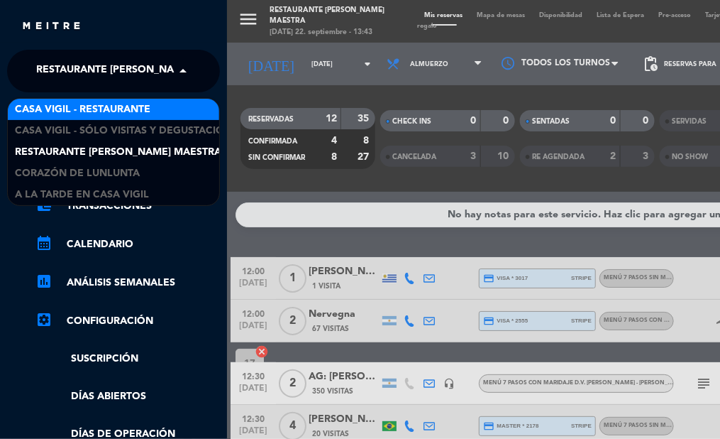
click at [97, 110] on span "Casa Vigil - Restaurante" at bounding box center [83, 109] width 136 height 16
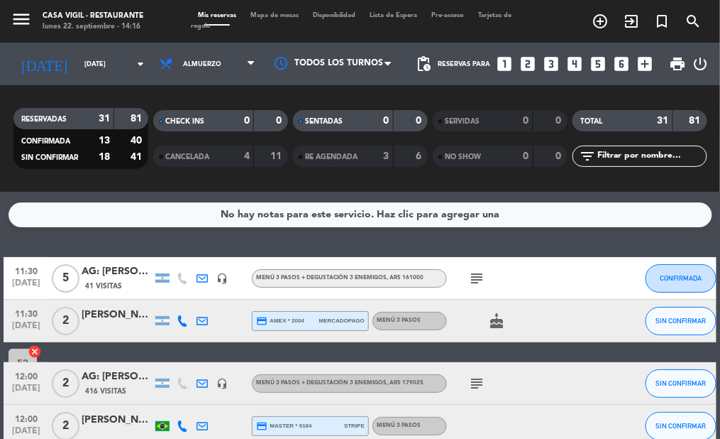
drag, startPoint x: 599, startPoint y: 240, endPoint x: 583, endPoint y: 224, distance: 23.1
click at [598, 241] on div "No hay notas para este servicio. Haz clic para agregar una 11:30 [DATE] 5 AG: […" at bounding box center [360, 315] width 720 height 247
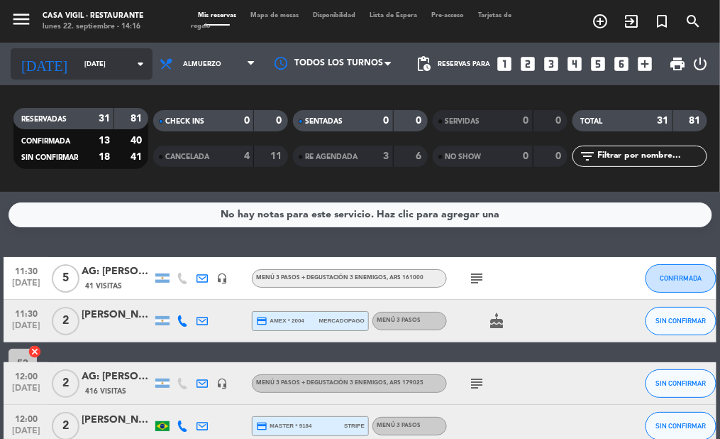
click at [97, 57] on input "[DATE]" at bounding box center [123, 64] width 92 height 22
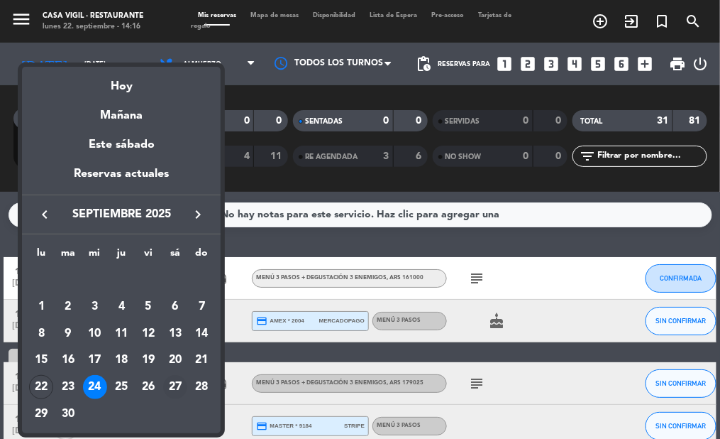
click at [170, 390] on div "27" at bounding box center [175, 387] width 24 height 24
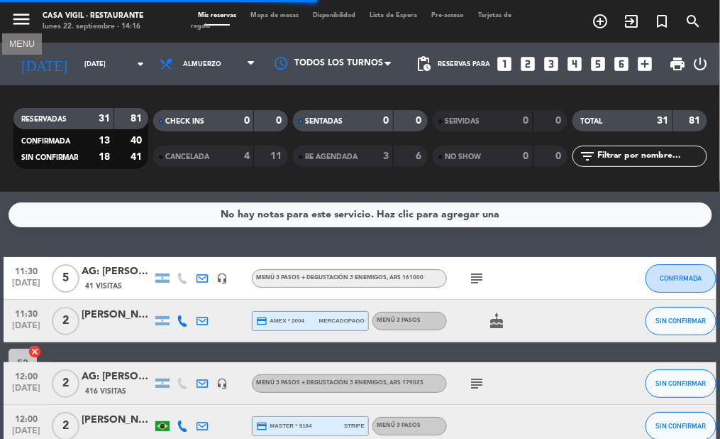
click at [23, 13] on icon "menu" at bounding box center [21, 19] width 21 height 21
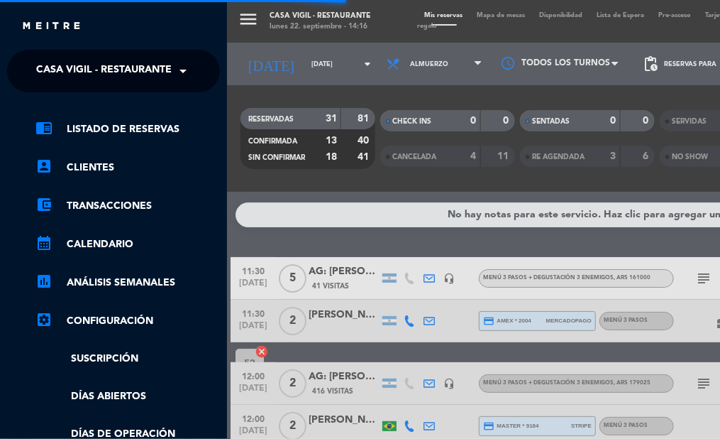
click at [117, 65] on span "Casa Vigil - Restaurante" at bounding box center [104, 71] width 136 height 30
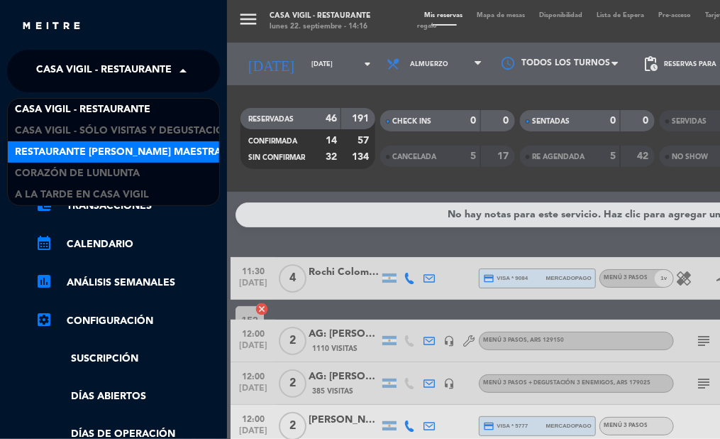
click at [138, 143] on div "Restaurante [PERSON_NAME] Maestra" at bounding box center [114, 151] width 212 height 21
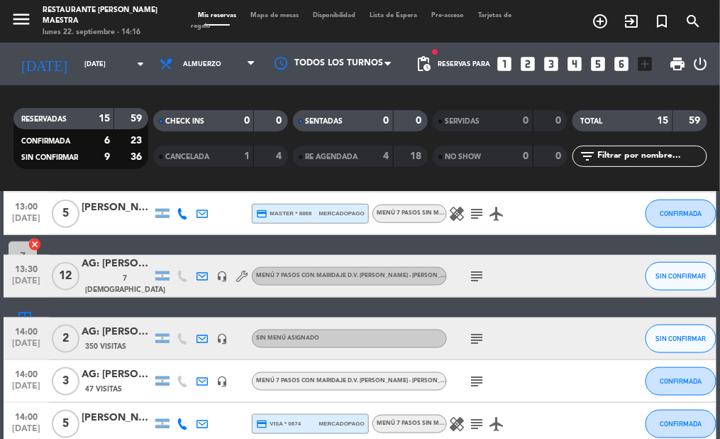
scroll to position [390, 0]
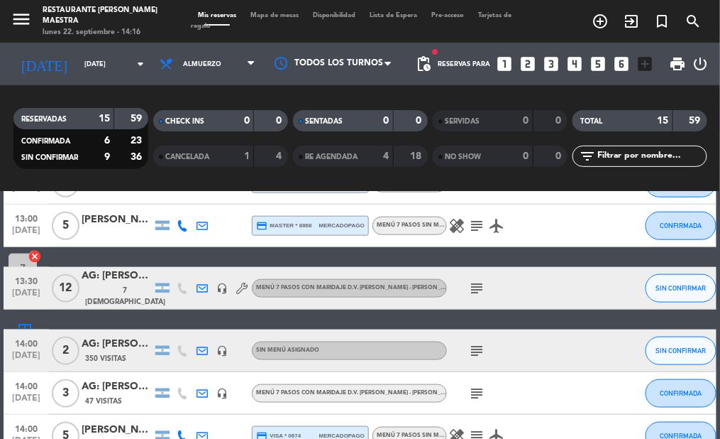
click at [116, 301] on span "7 [DEMOGRAPHIC_DATA]" at bounding box center [125, 296] width 80 height 23
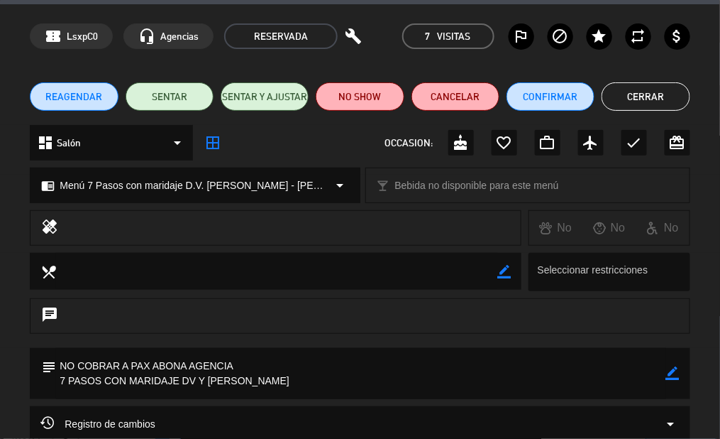
scroll to position [0, 0]
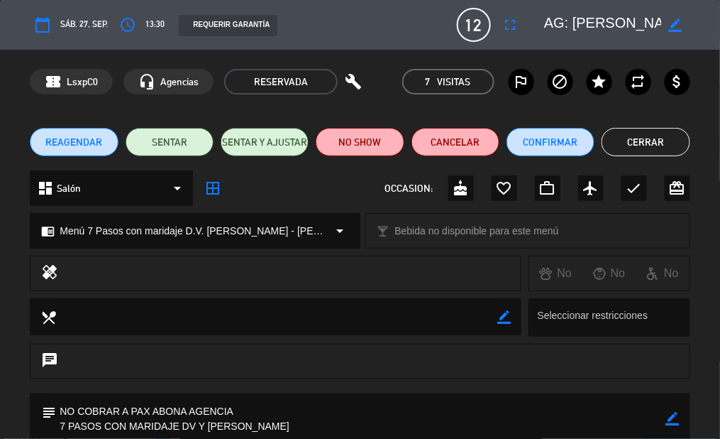
click at [626, 145] on button "Cerrar" at bounding box center [646, 142] width 88 height 28
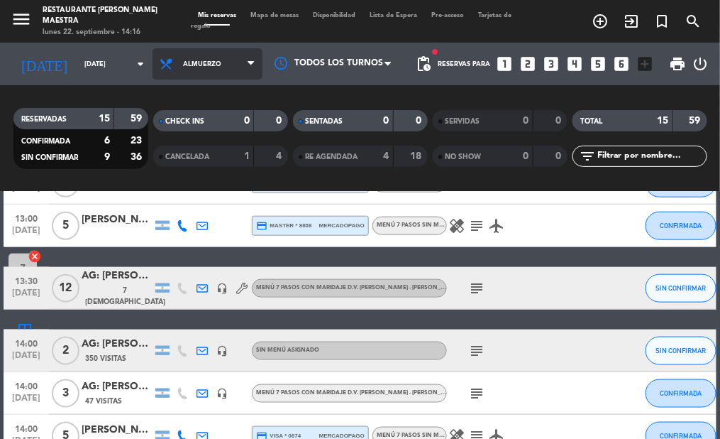
click at [200, 69] on span "Almuerzo" at bounding box center [208, 63] width 110 height 31
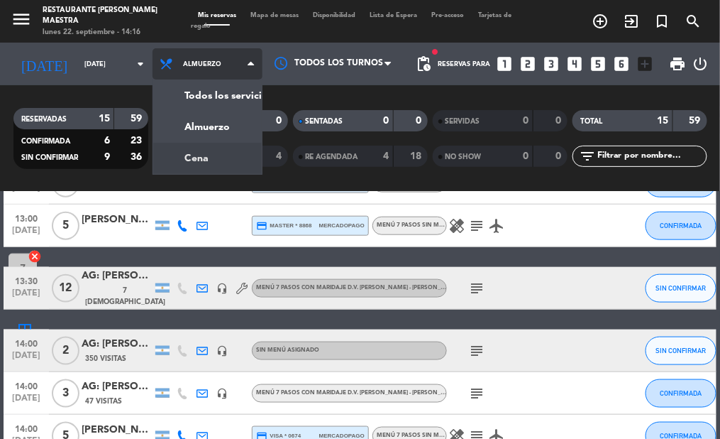
click at [204, 160] on div "menu Restaurante [PERSON_NAME] Maestra [DATE] 22. septiembre - 14:16 Mis reserv…" at bounding box center [360, 96] width 720 height 192
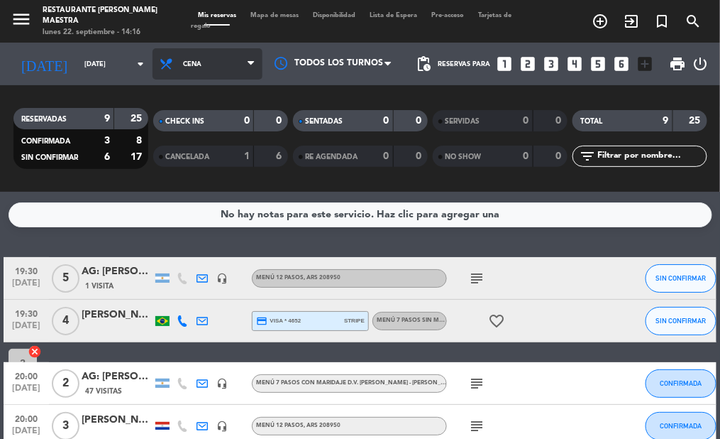
drag, startPoint x: 221, startPoint y: 72, endPoint x: 226, endPoint y: 90, distance: 18.9
click at [221, 75] on span "Cena" at bounding box center [208, 63] width 110 height 31
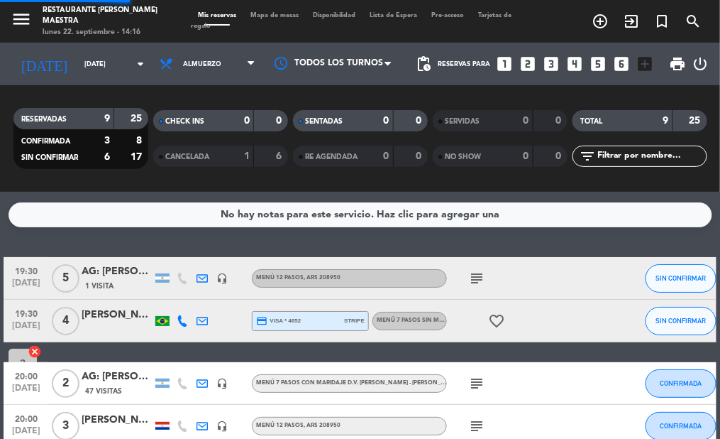
click at [223, 119] on div "menu Restaurante [PERSON_NAME] Maestra [DATE] 22. septiembre - 14:16 Mis reserv…" at bounding box center [360, 96] width 720 height 192
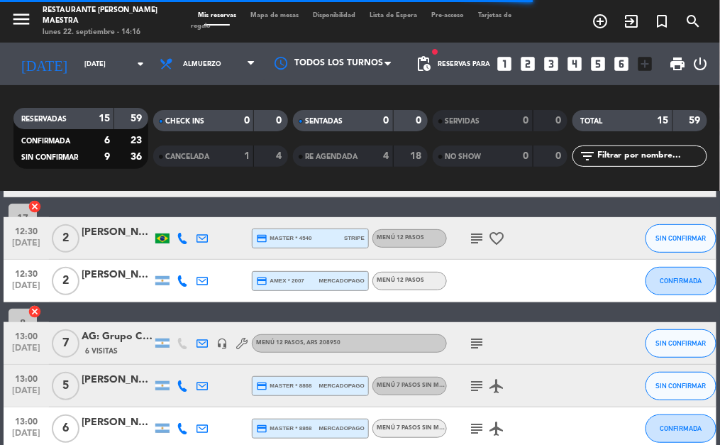
scroll to position [158, 0]
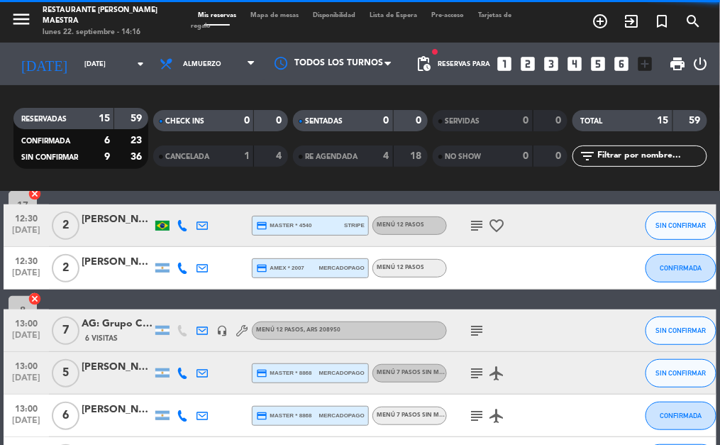
click at [112, 336] on span "6 Visitas" at bounding box center [101, 338] width 33 height 11
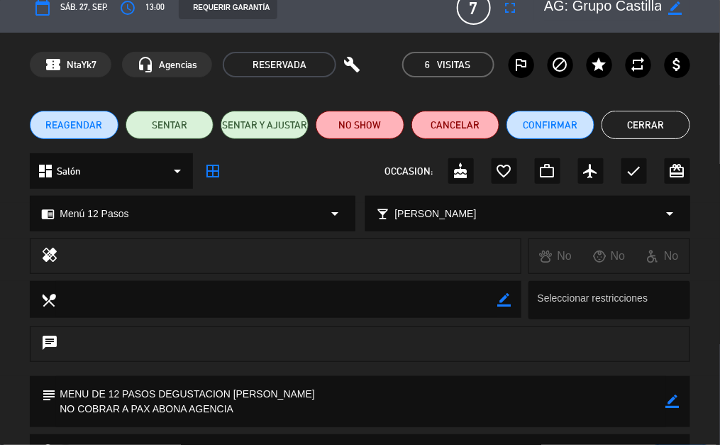
scroll to position [0, 0]
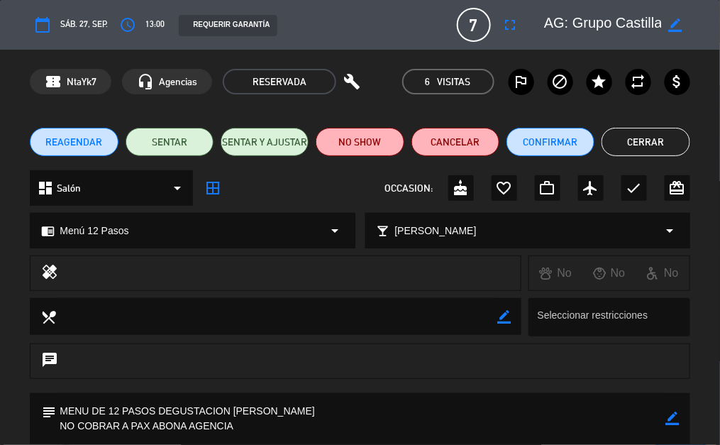
click at [651, 155] on button "Cerrar" at bounding box center [646, 142] width 88 height 28
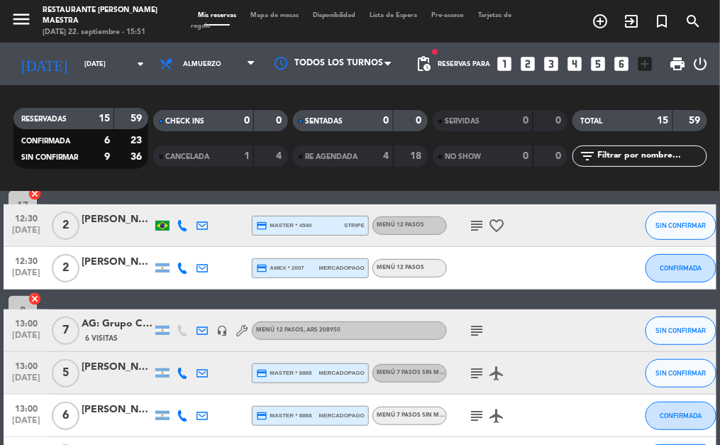
drag, startPoint x: 488, startPoint y: 196, endPoint x: 480, endPoint y: 189, distance: 10.6
drag, startPoint x: 171, startPoint y: 208, endPoint x: 161, endPoint y: 194, distance: 17.3
click at [171, 208] on div at bounding box center [163, 225] width 20 height 42
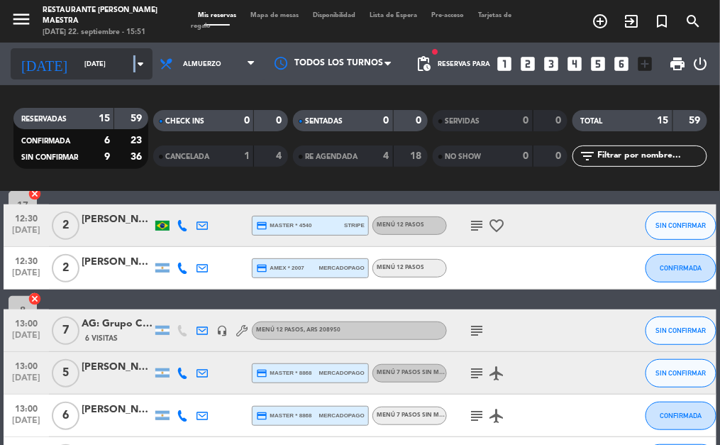
click at [132, 60] on icon "arrow_drop_down" at bounding box center [140, 63] width 17 height 17
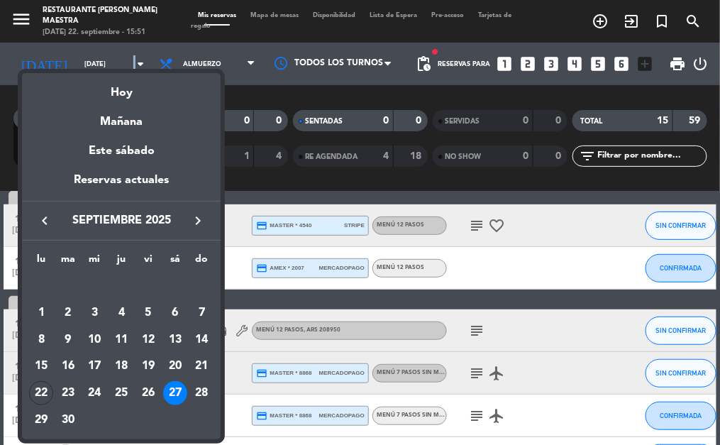
click at [199, 218] on icon "keyboard_arrow_right" at bounding box center [198, 220] width 17 height 17
click at [43, 339] on div "6" at bounding box center [41, 340] width 24 height 24
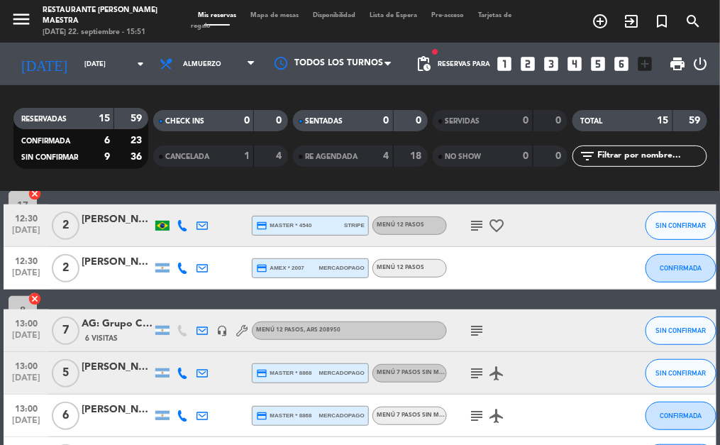
type input "[DATE]"
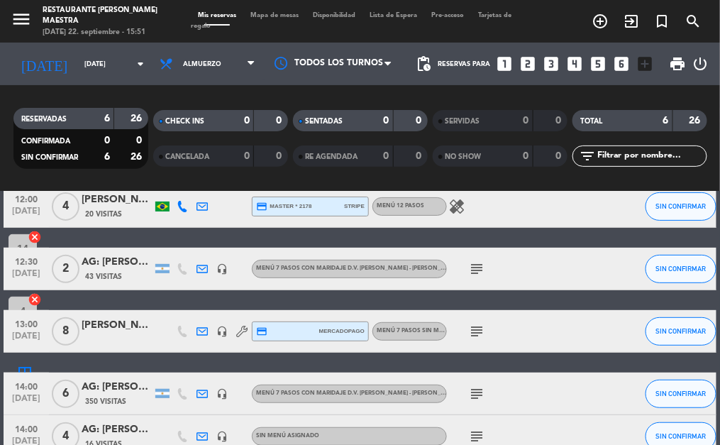
scroll to position [158, 0]
